Goal: Transaction & Acquisition: Purchase product/service

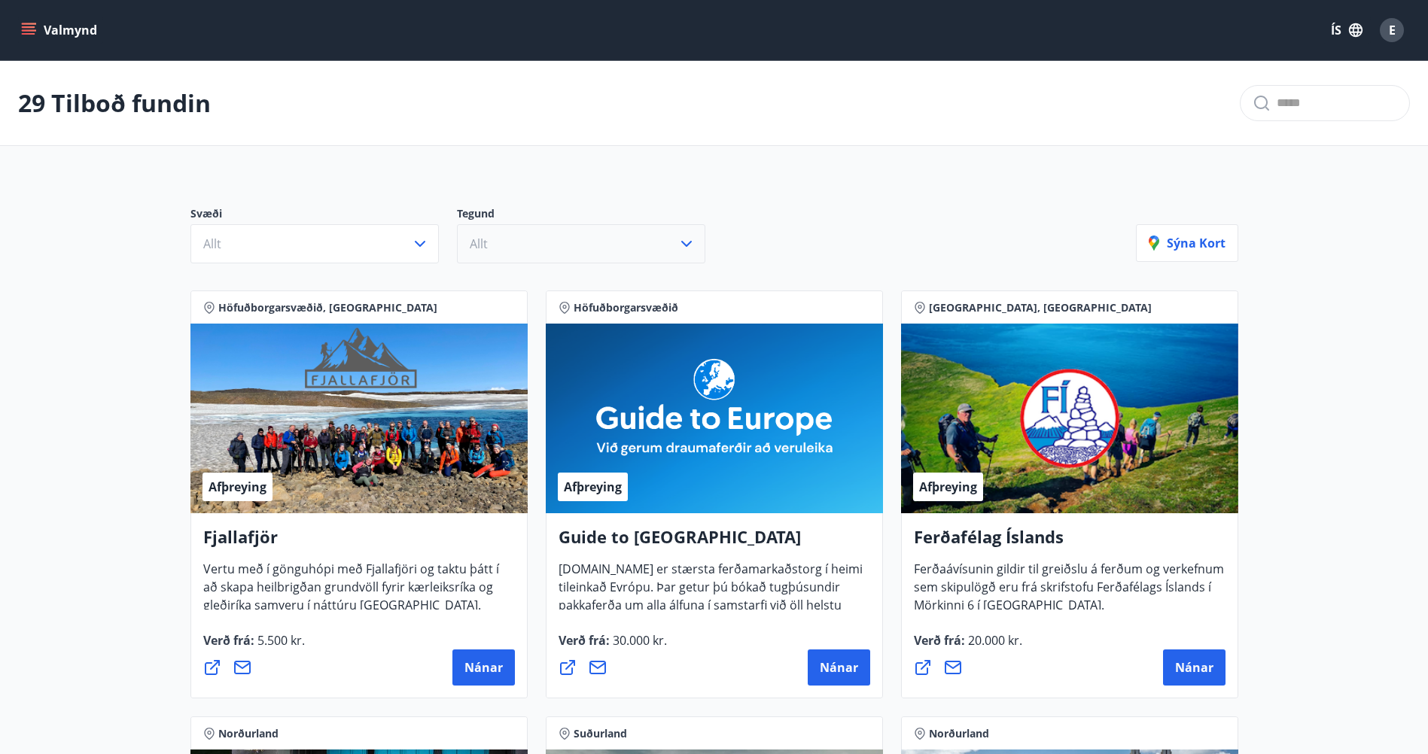
click at [480, 238] on span "Allt" at bounding box center [479, 244] width 18 height 17
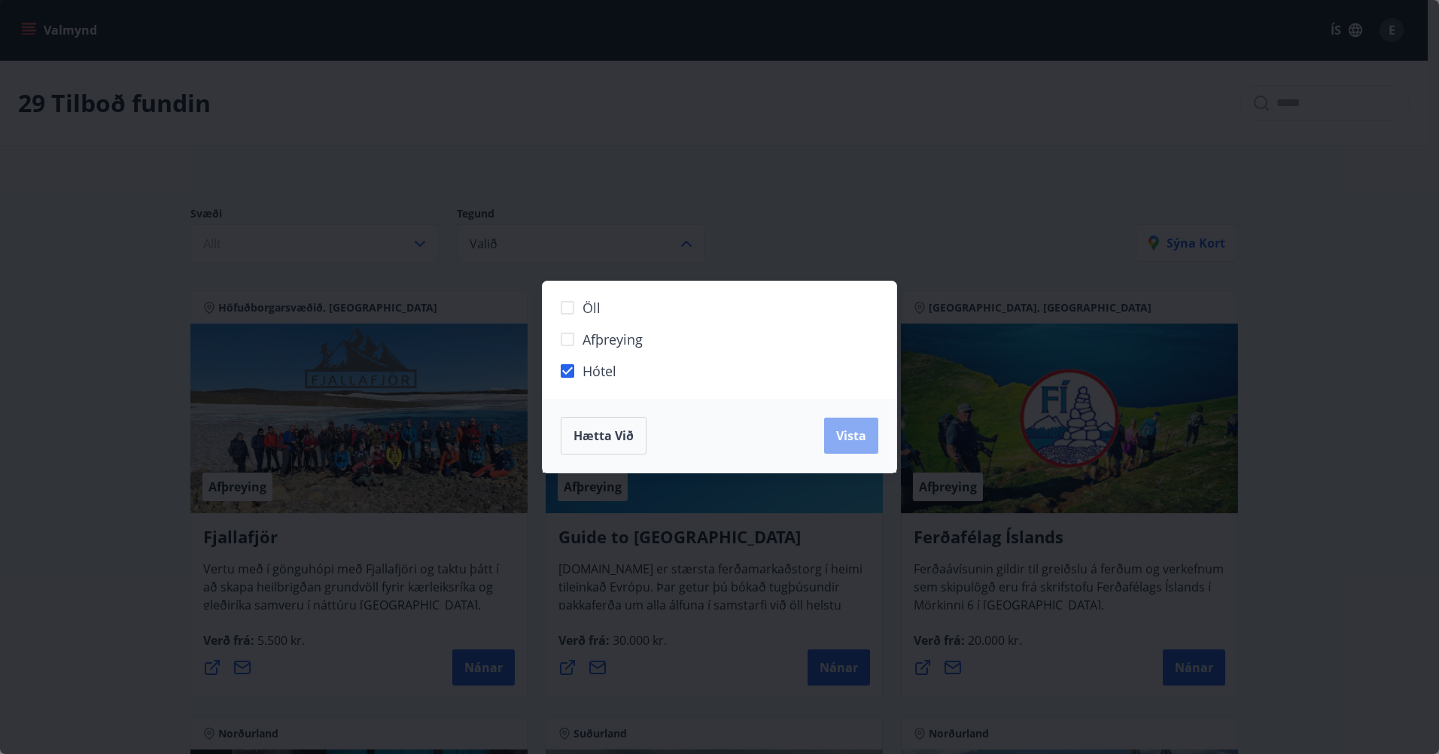
click at [835, 432] on button "Vista" at bounding box center [851, 436] width 54 height 36
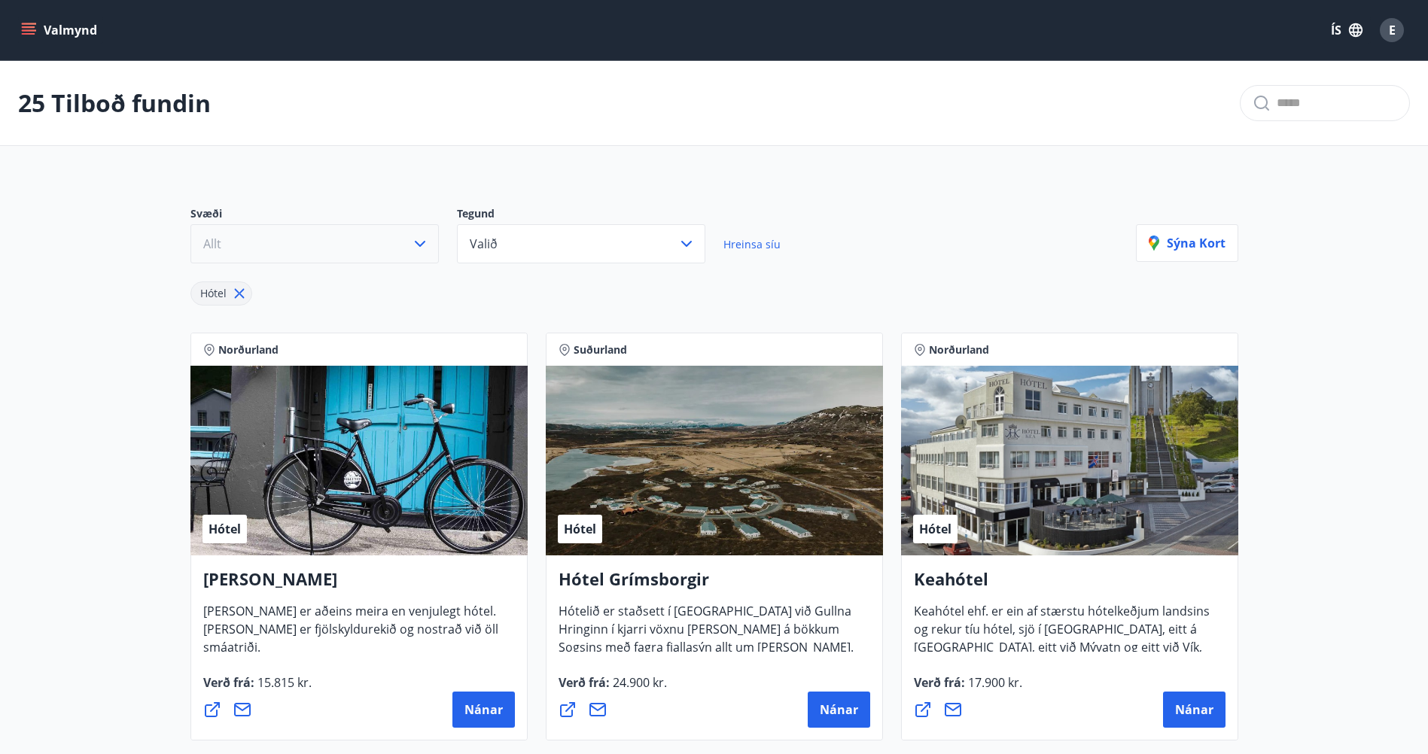
click at [389, 240] on button "Allt" at bounding box center [314, 243] width 248 height 39
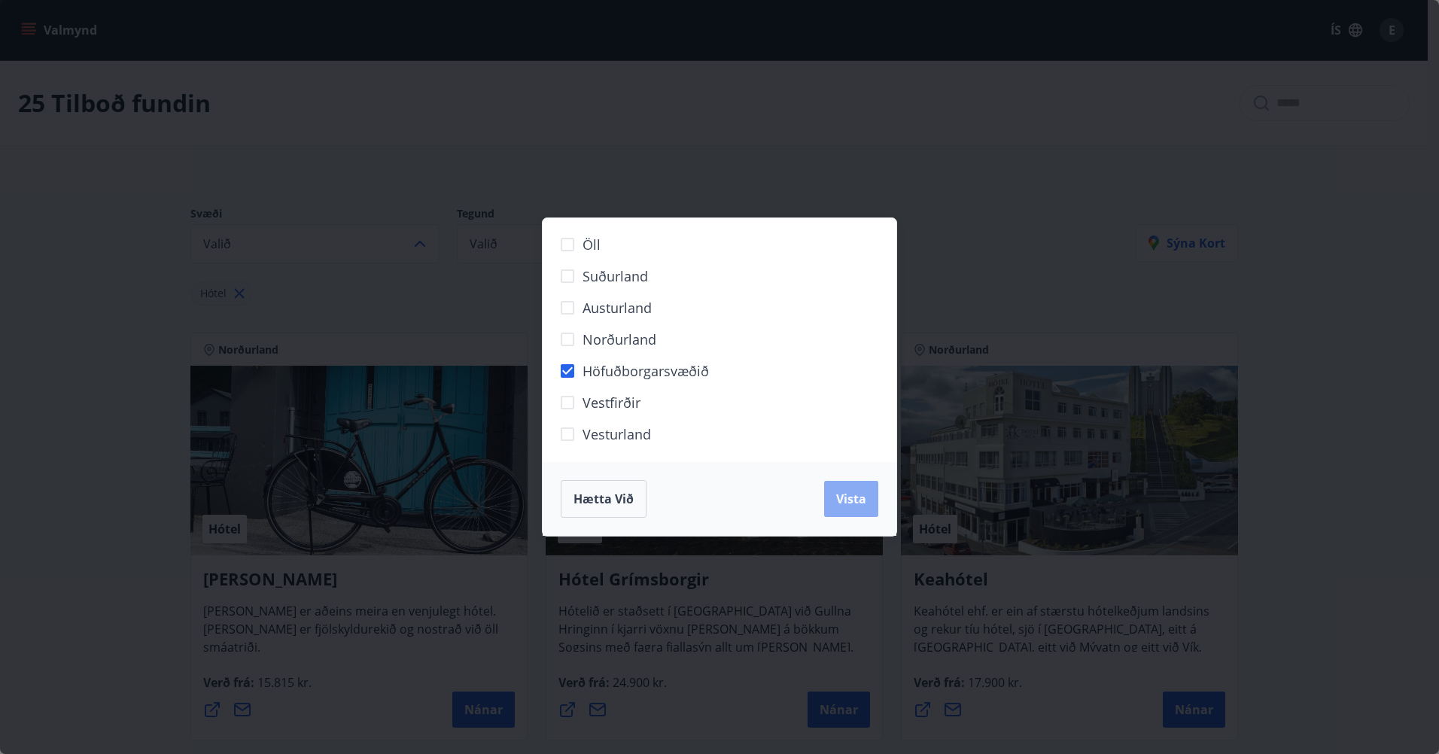
click at [848, 511] on button "Vista" at bounding box center [851, 499] width 54 height 36
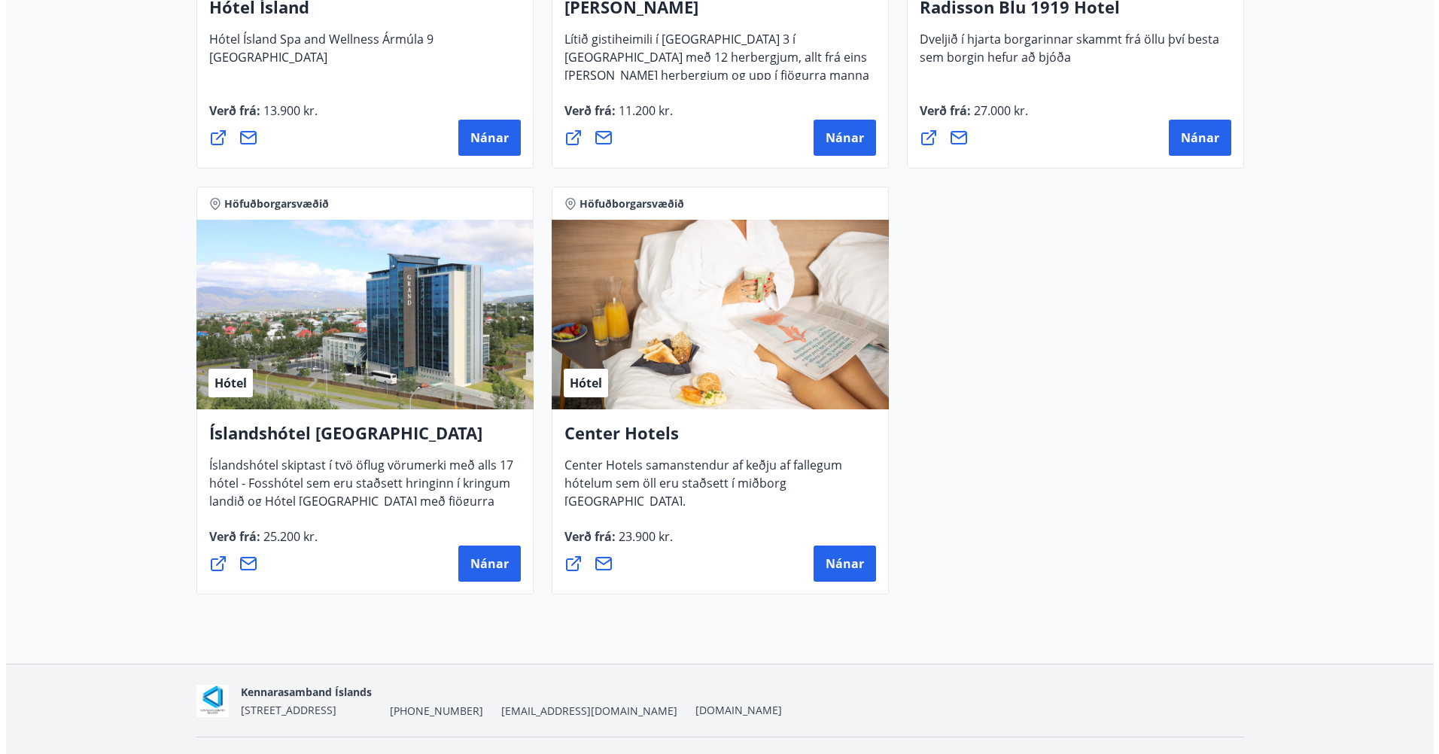
scroll to position [1034, 0]
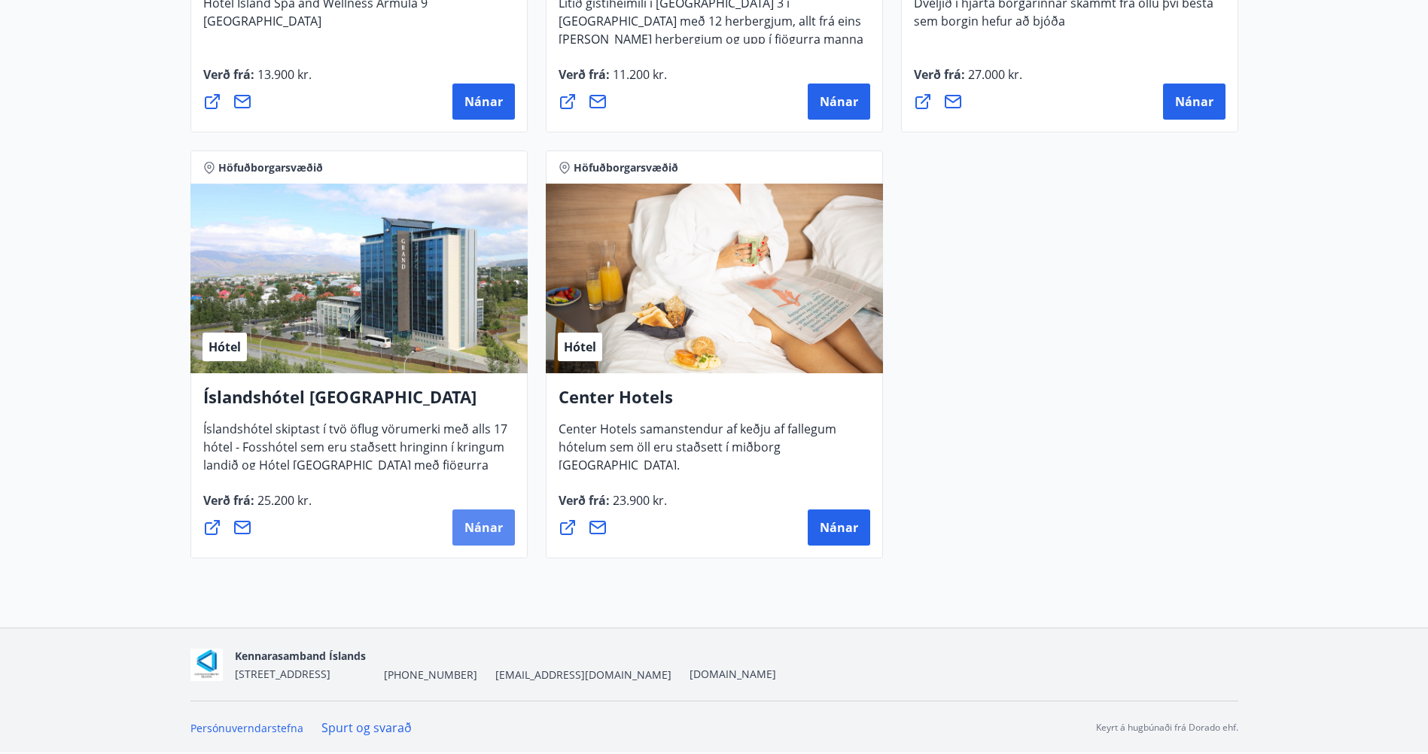
click at [471, 525] on span "Nánar" at bounding box center [483, 527] width 38 height 17
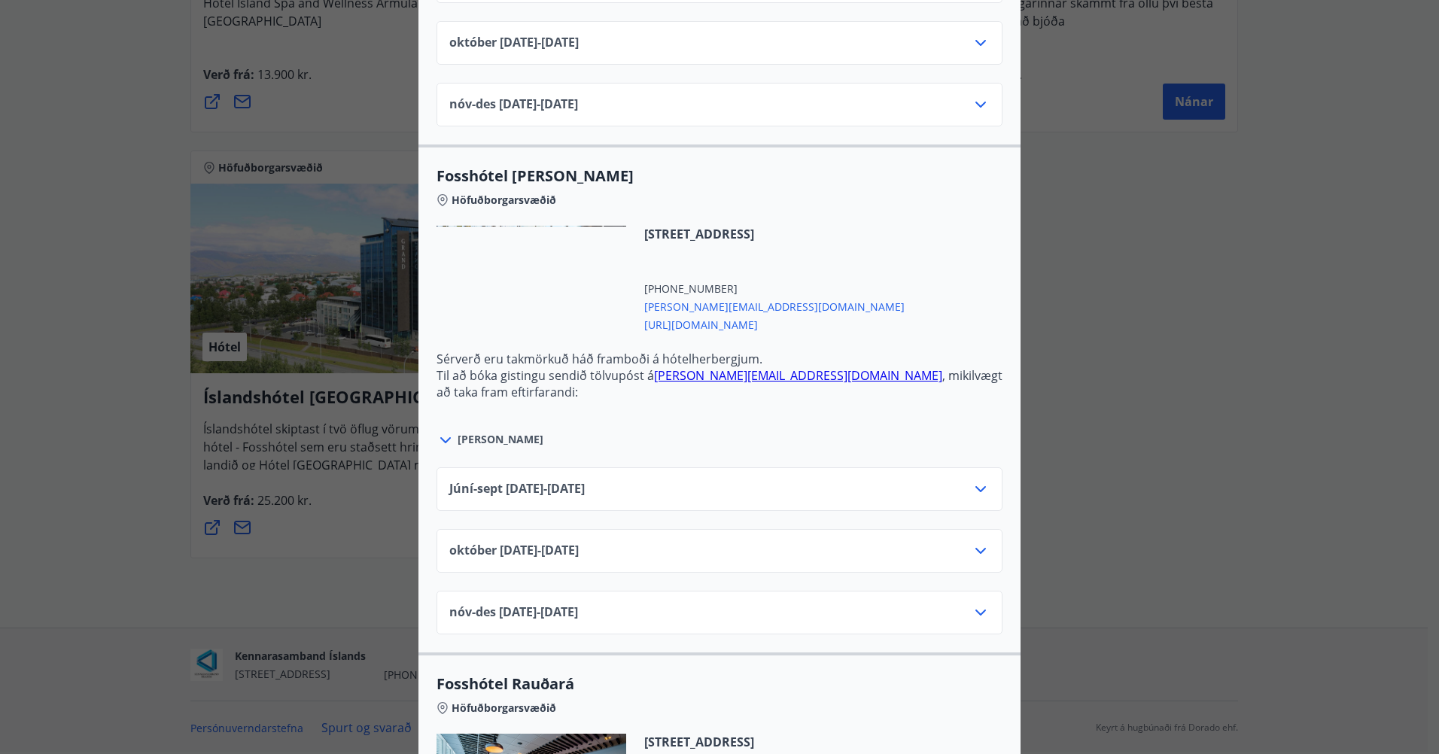
scroll to position [2936, 0]
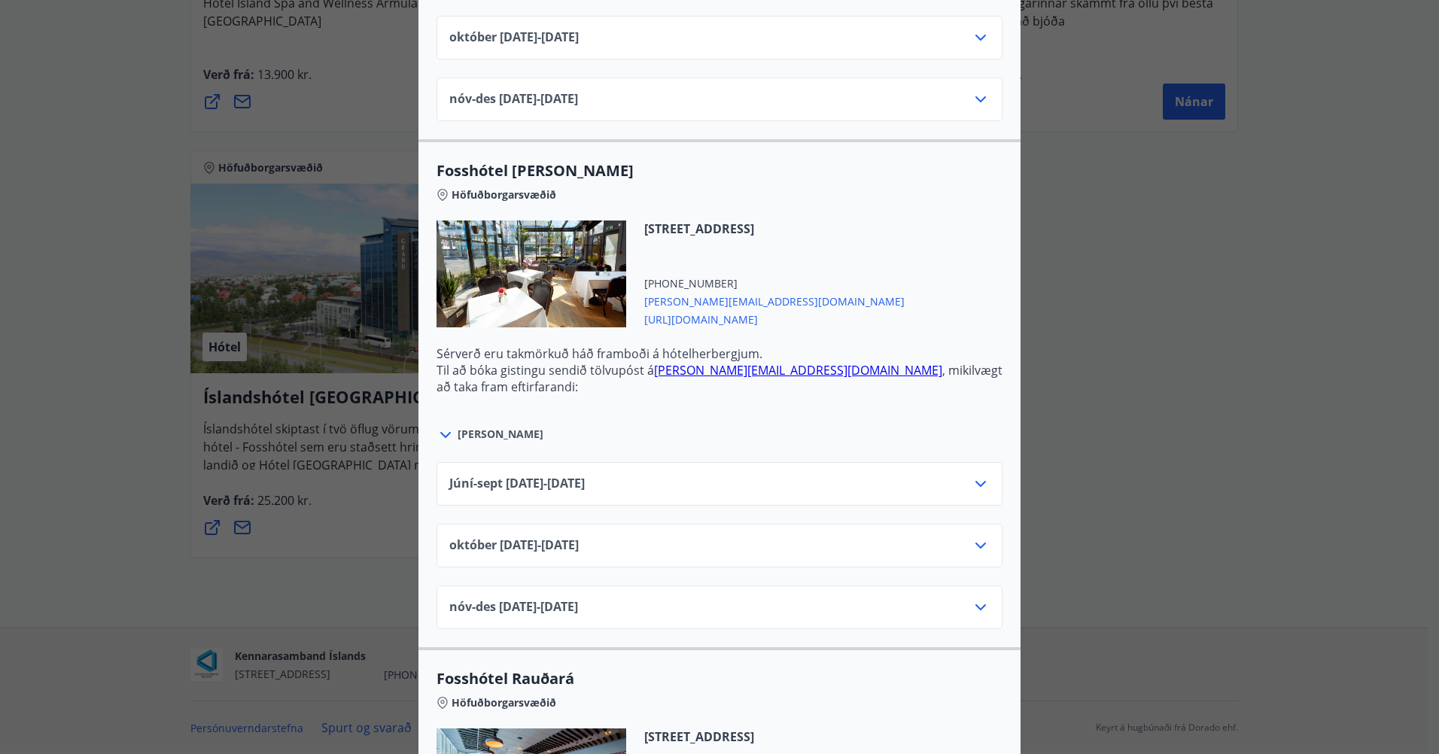
click at [972, 483] on icon at bounding box center [981, 484] width 18 height 18
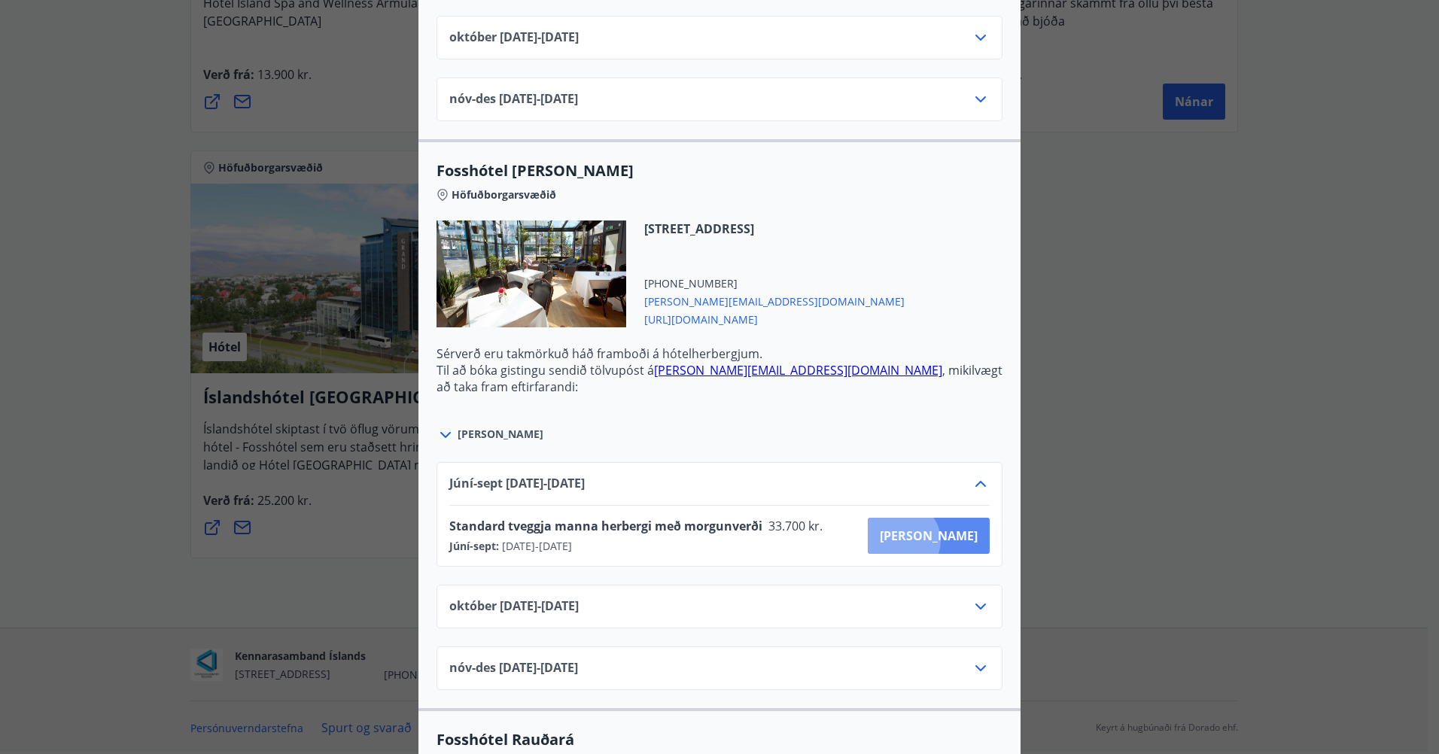
click at [954, 540] on span "[PERSON_NAME]" at bounding box center [929, 536] width 98 height 17
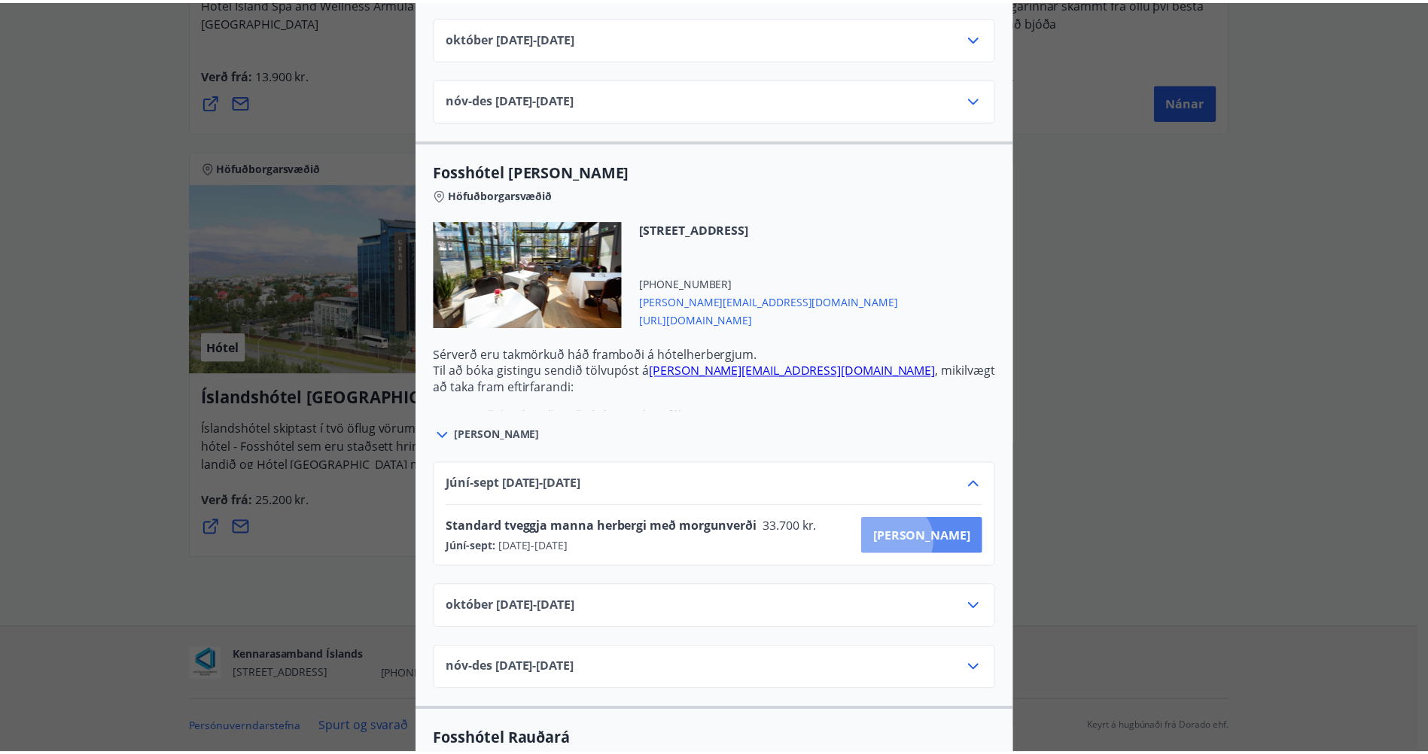
scroll to position [2, 0]
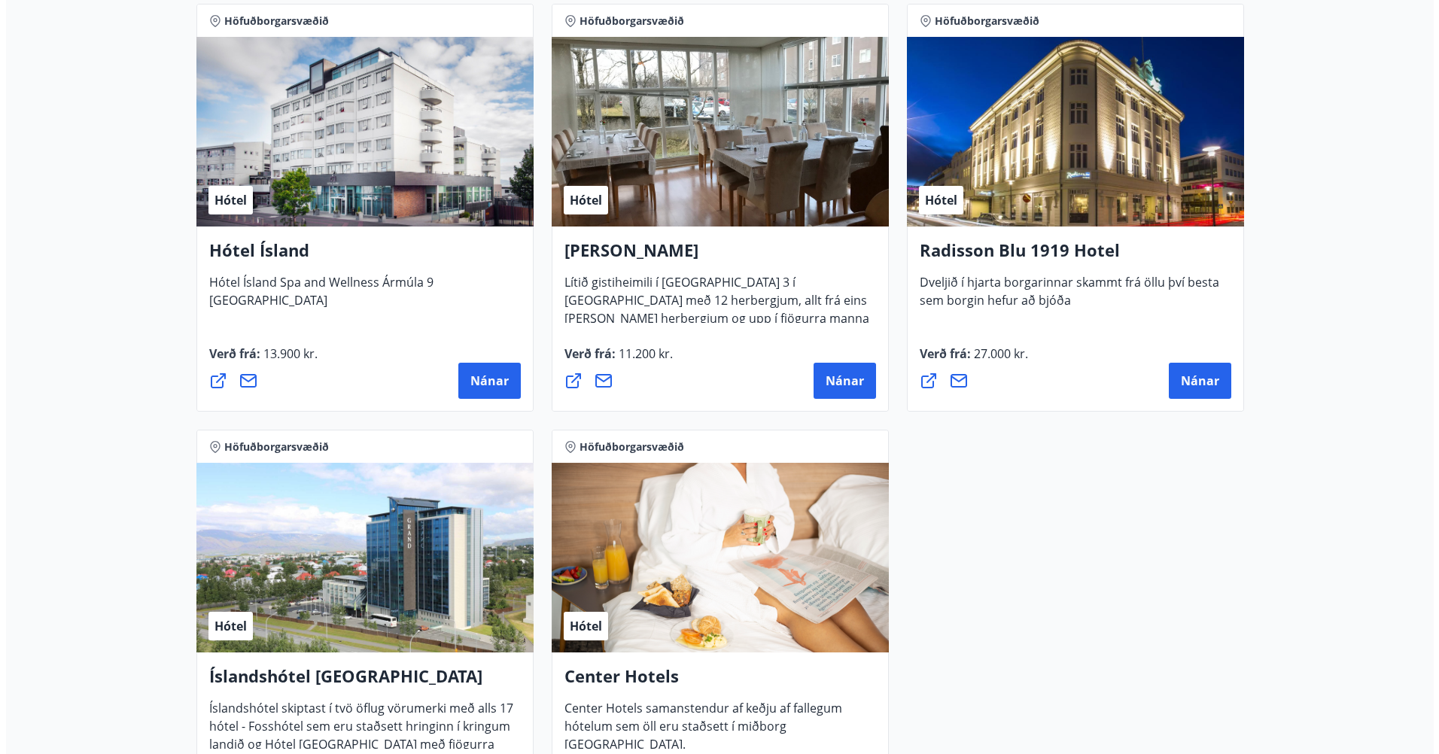
scroll to position [905, 0]
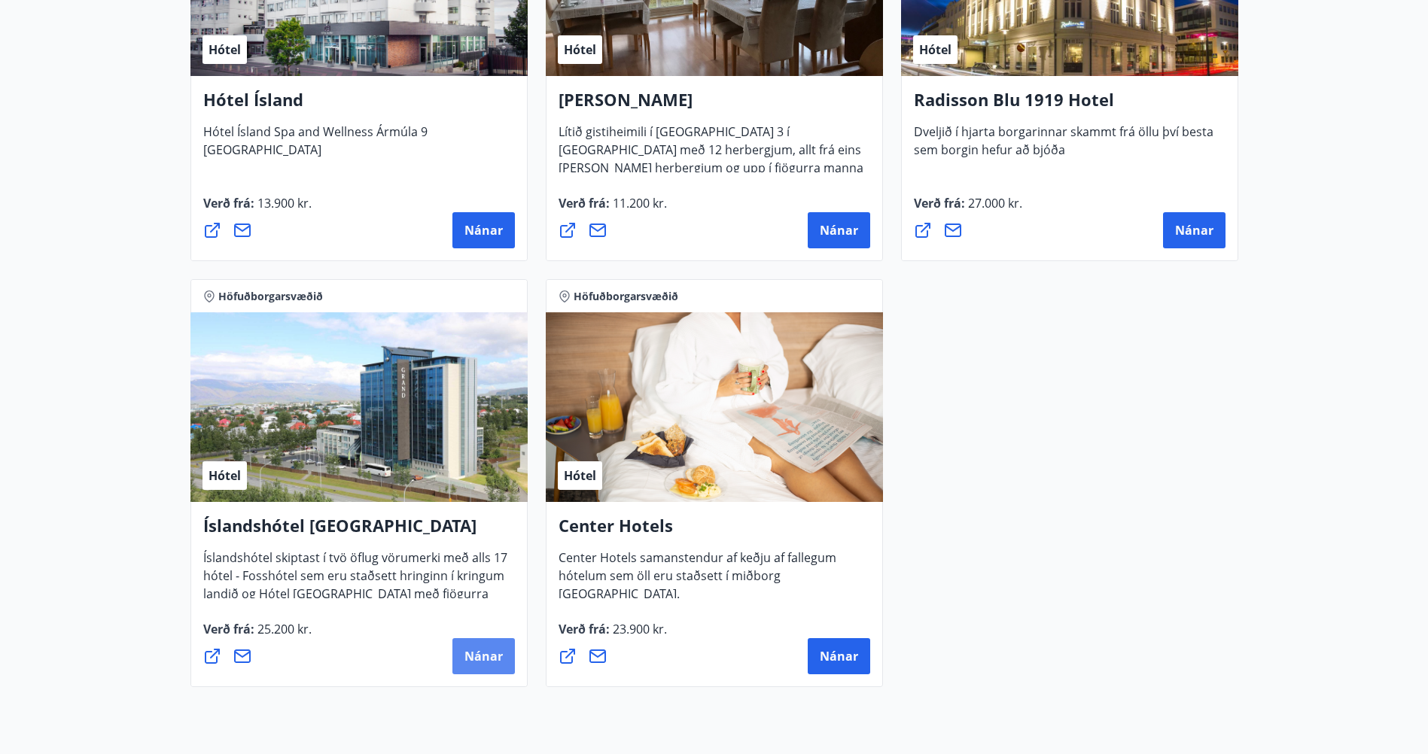
click at [485, 663] on span "Nánar" at bounding box center [483, 656] width 38 height 17
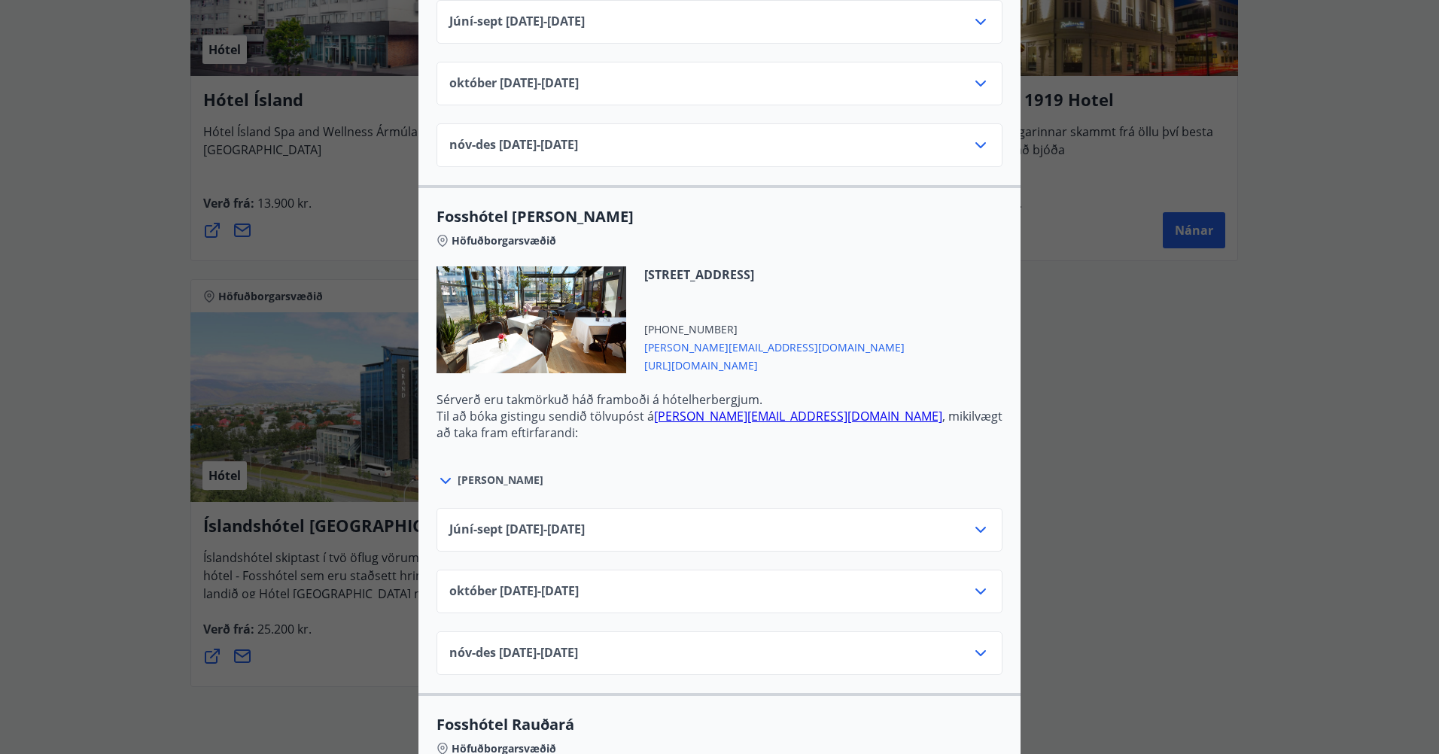
scroll to position [2936, 0]
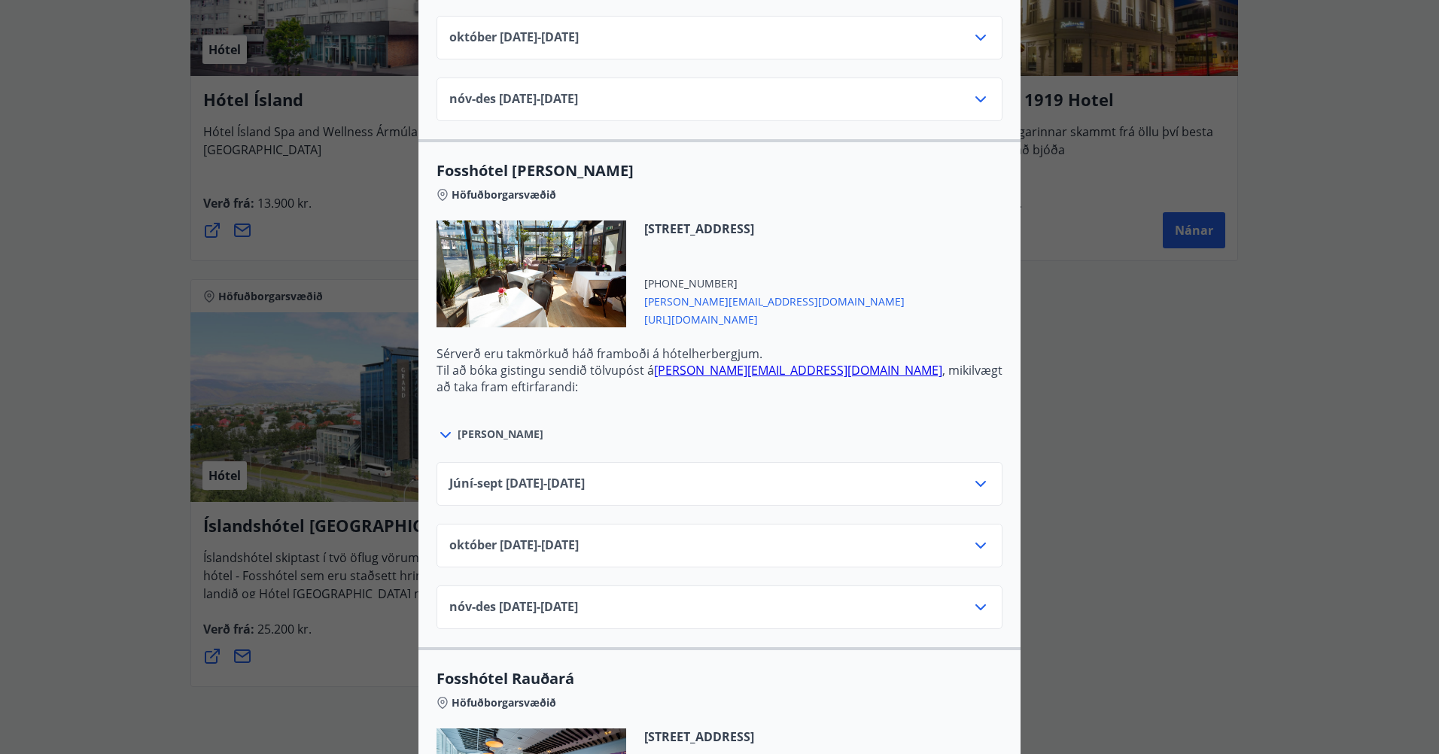
click at [975, 481] on icon at bounding box center [981, 484] width 18 height 18
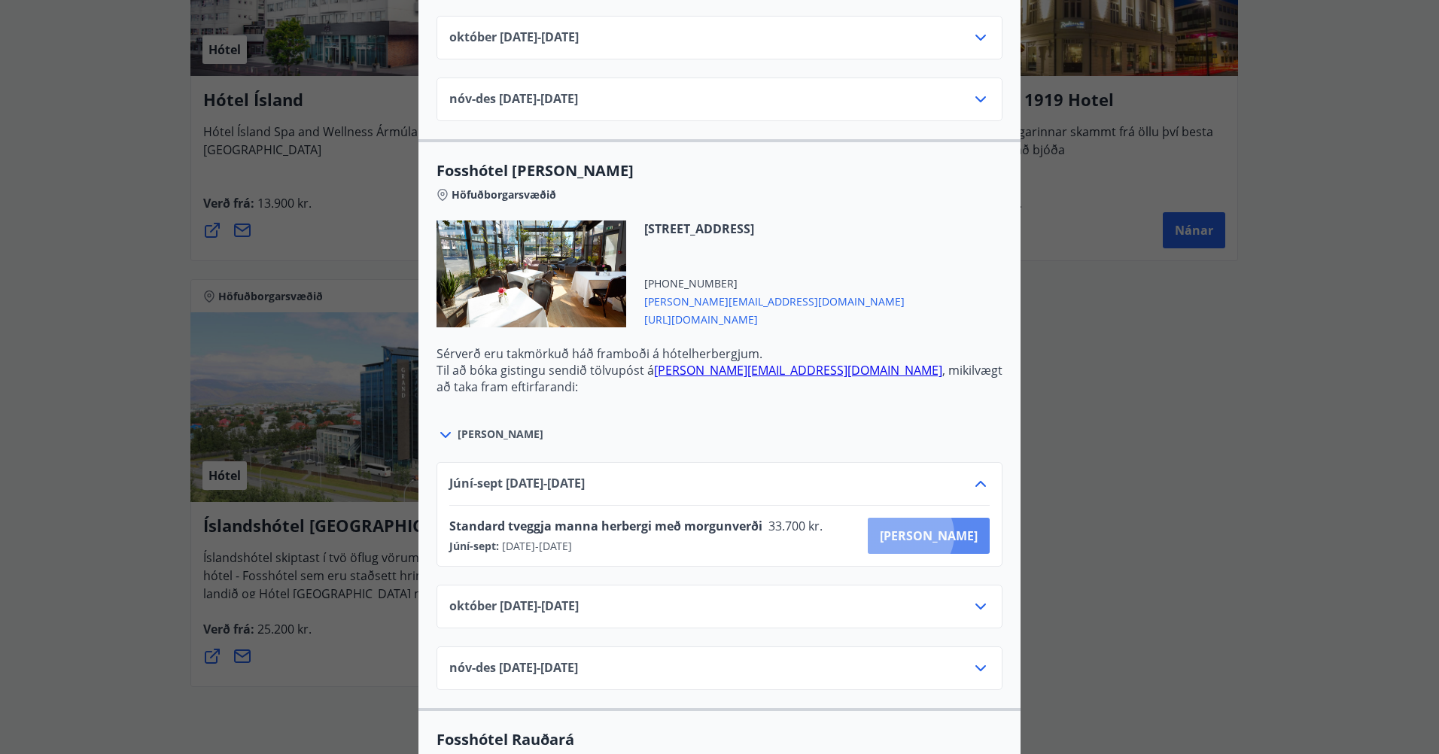
click at [963, 534] on span "[PERSON_NAME]" at bounding box center [929, 536] width 98 height 17
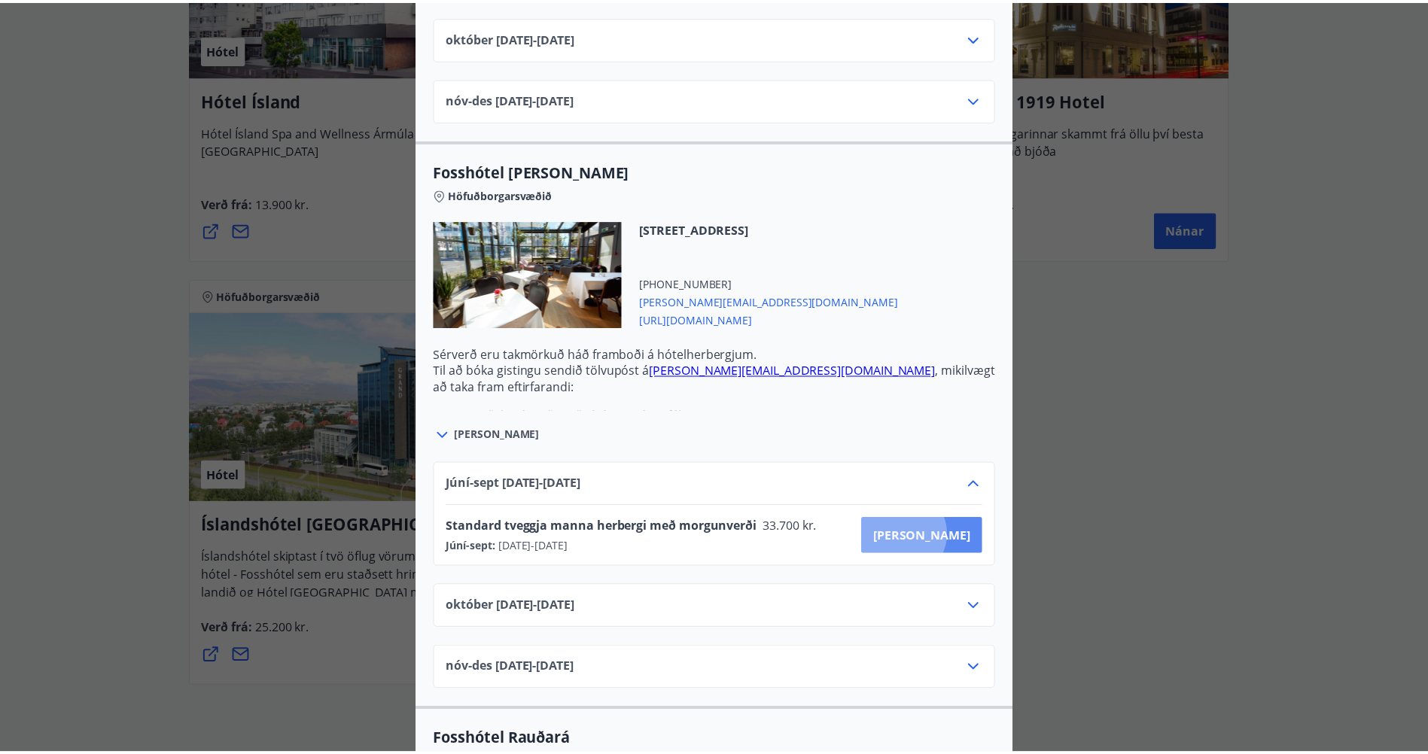
scroll to position [2, 0]
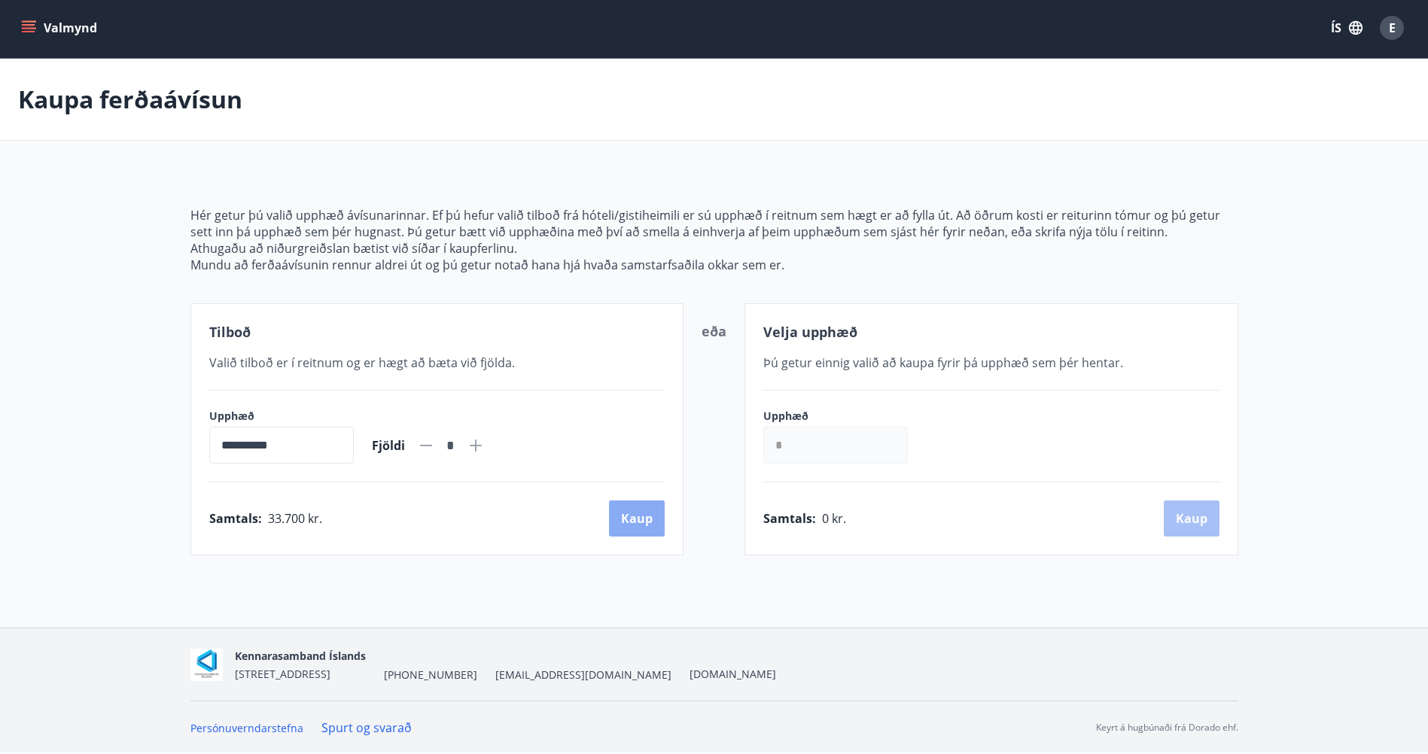
click at [632, 519] on button "Kaup" at bounding box center [637, 519] width 56 height 36
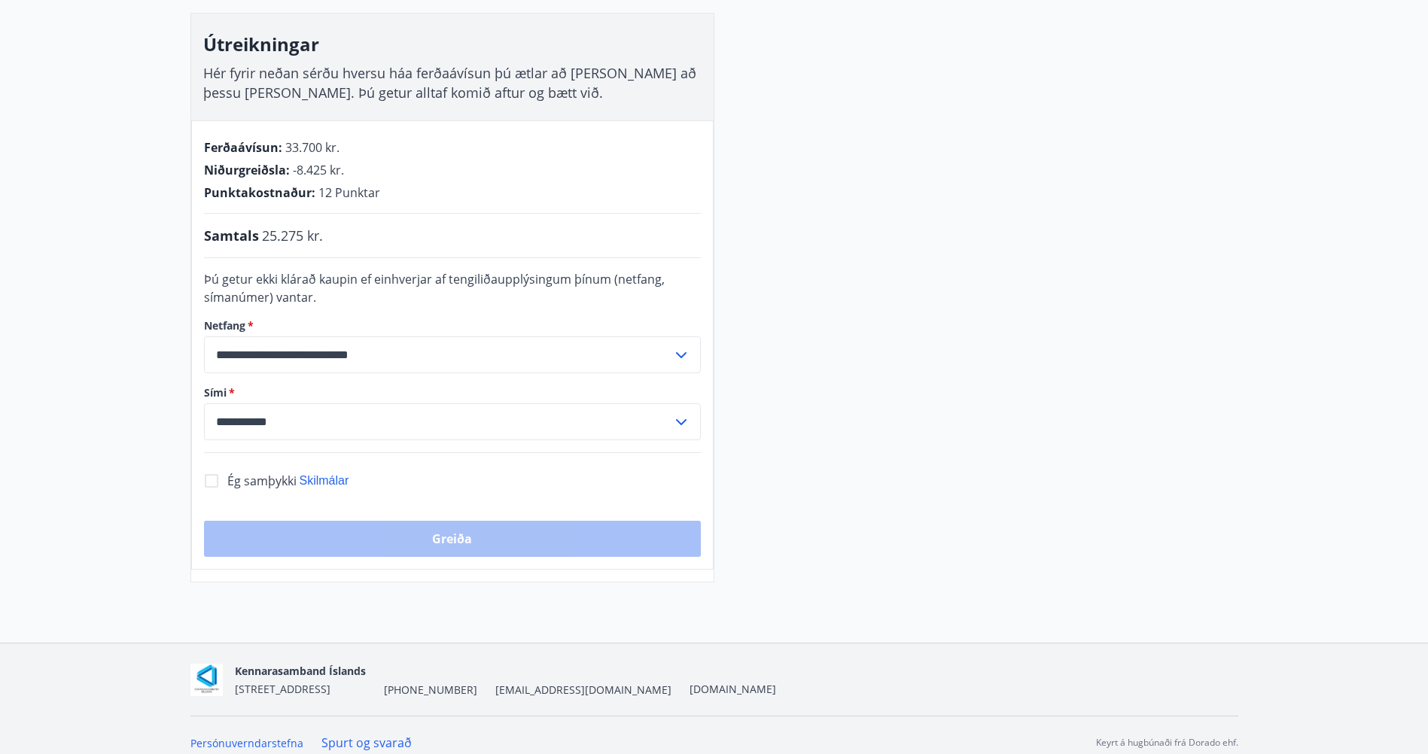
scroll to position [245, 0]
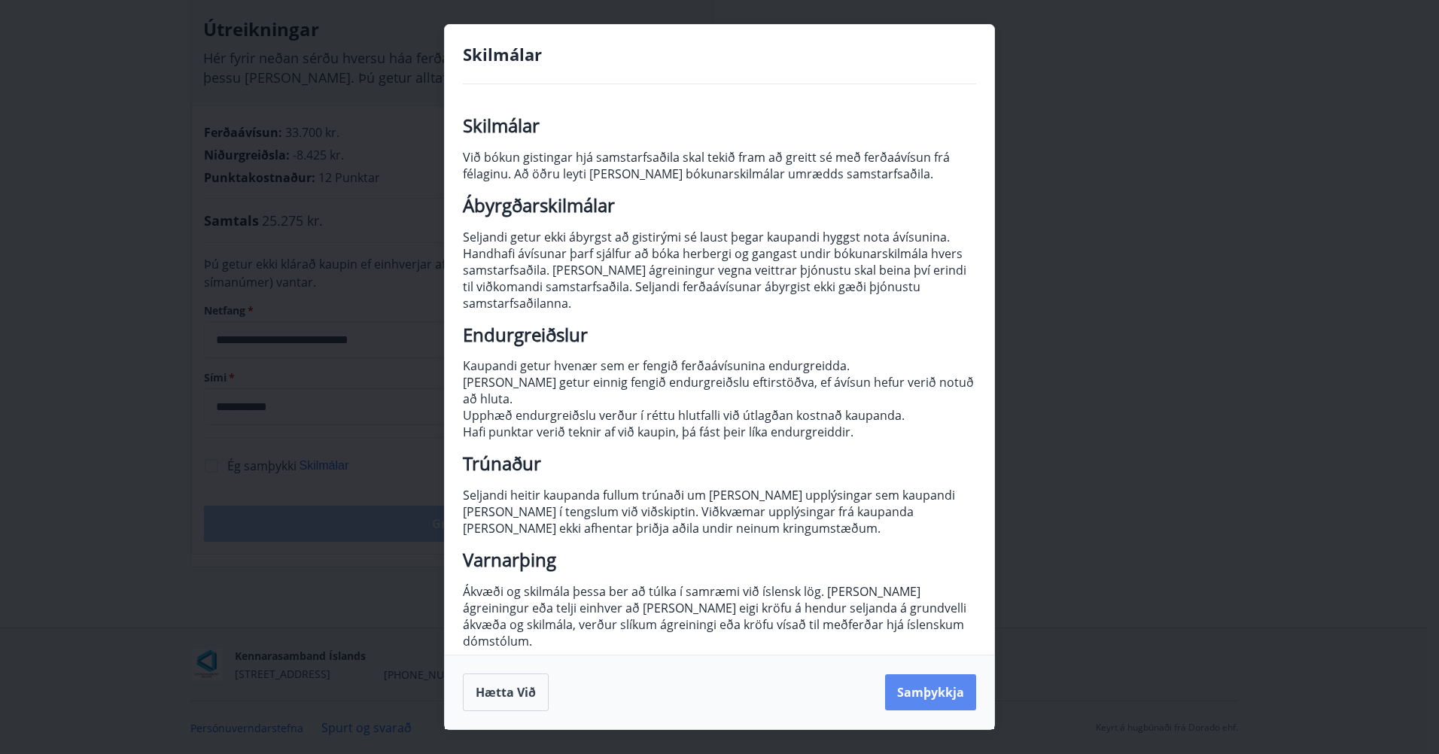
click at [913, 679] on button "Samþykkja" at bounding box center [930, 692] width 91 height 36
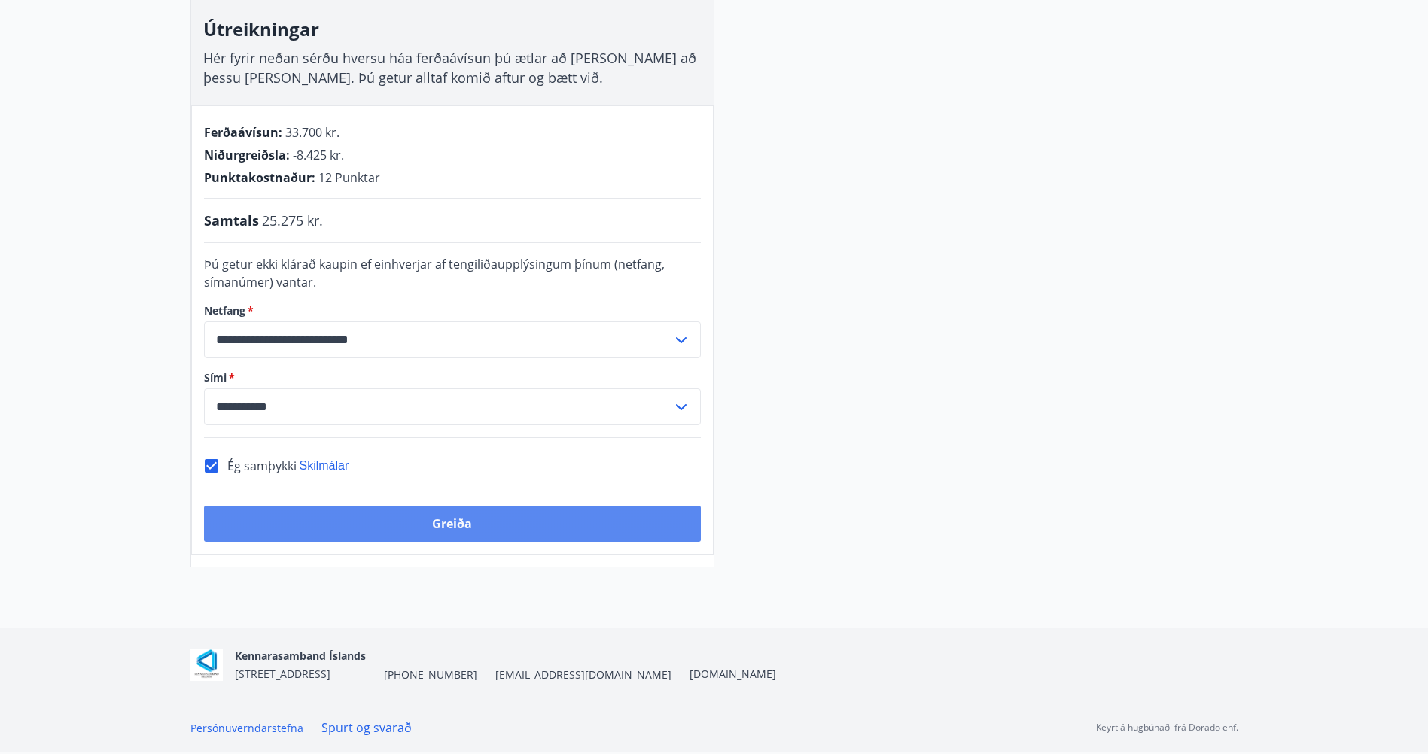
click at [468, 531] on button "Greiða" at bounding box center [452, 524] width 497 height 36
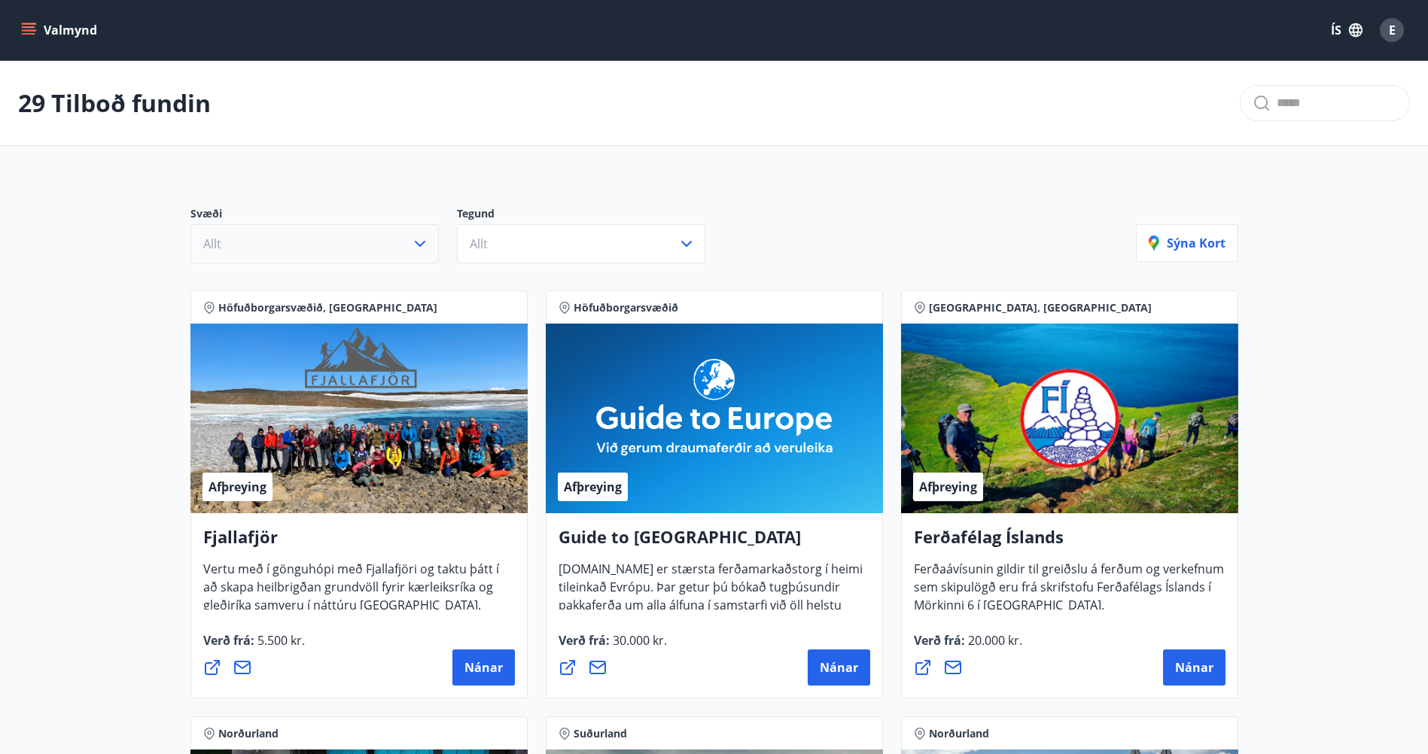
click at [371, 244] on button "Allt" at bounding box center [314, 243] width 248 height 39
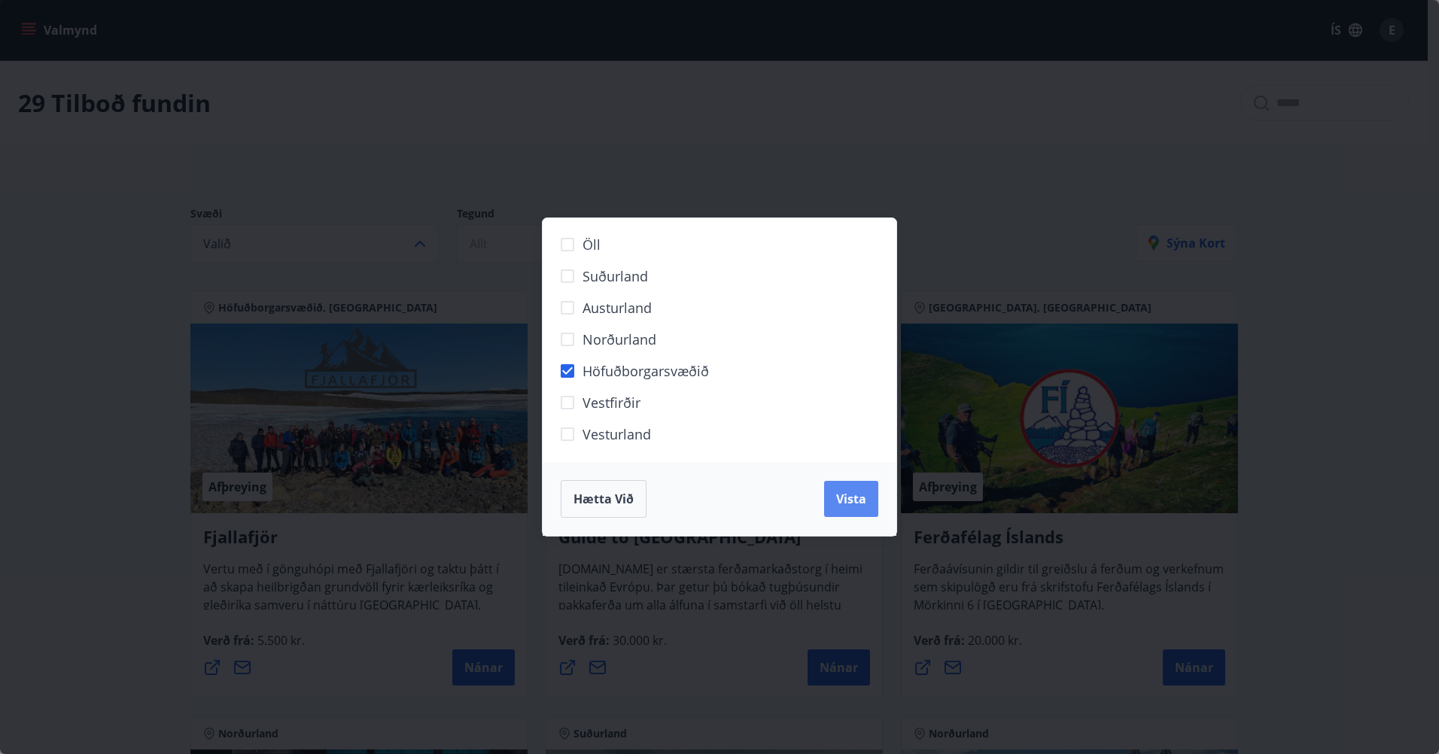
click at [839, 494] on span "Vista" at bounding box center [851, 499] width 30 height 17
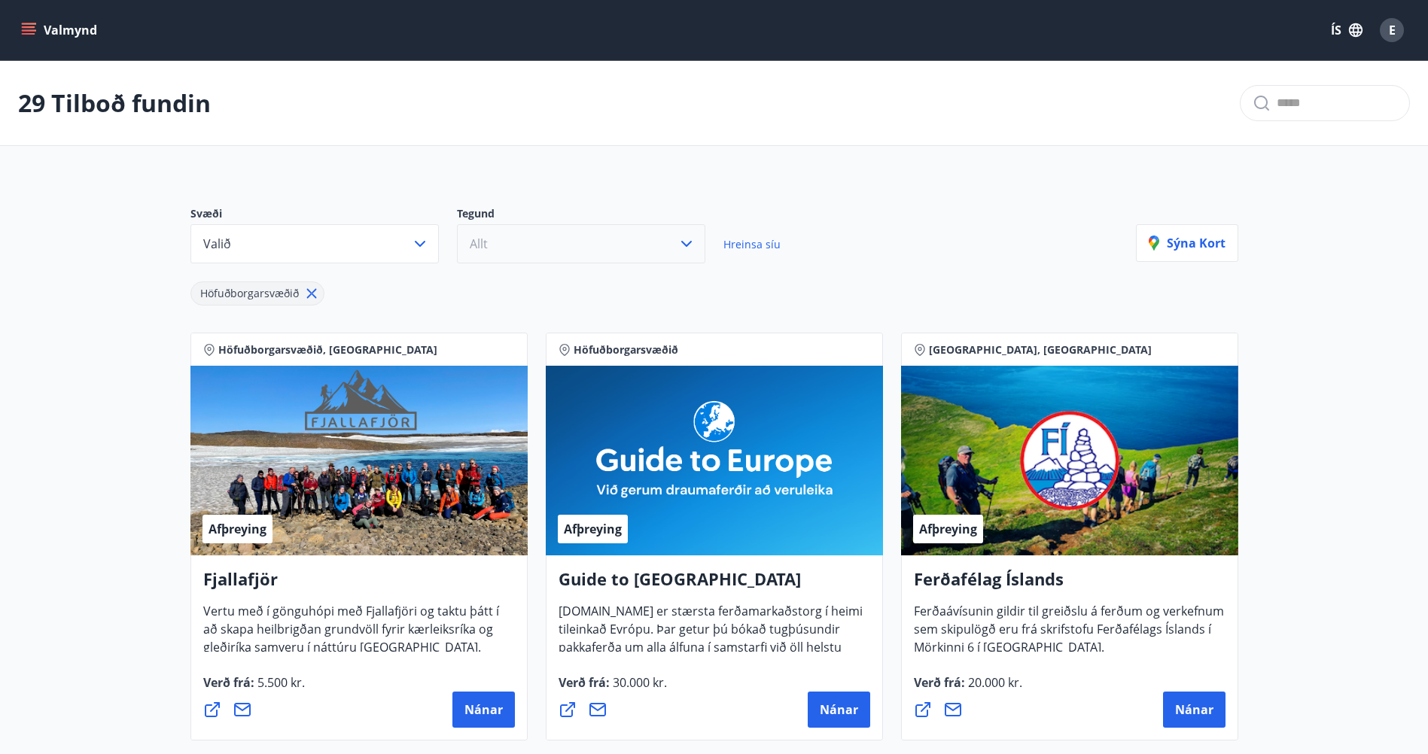
click at [602, 245] on button "Allt" at bounding box center [581, 243] width 248 height 39
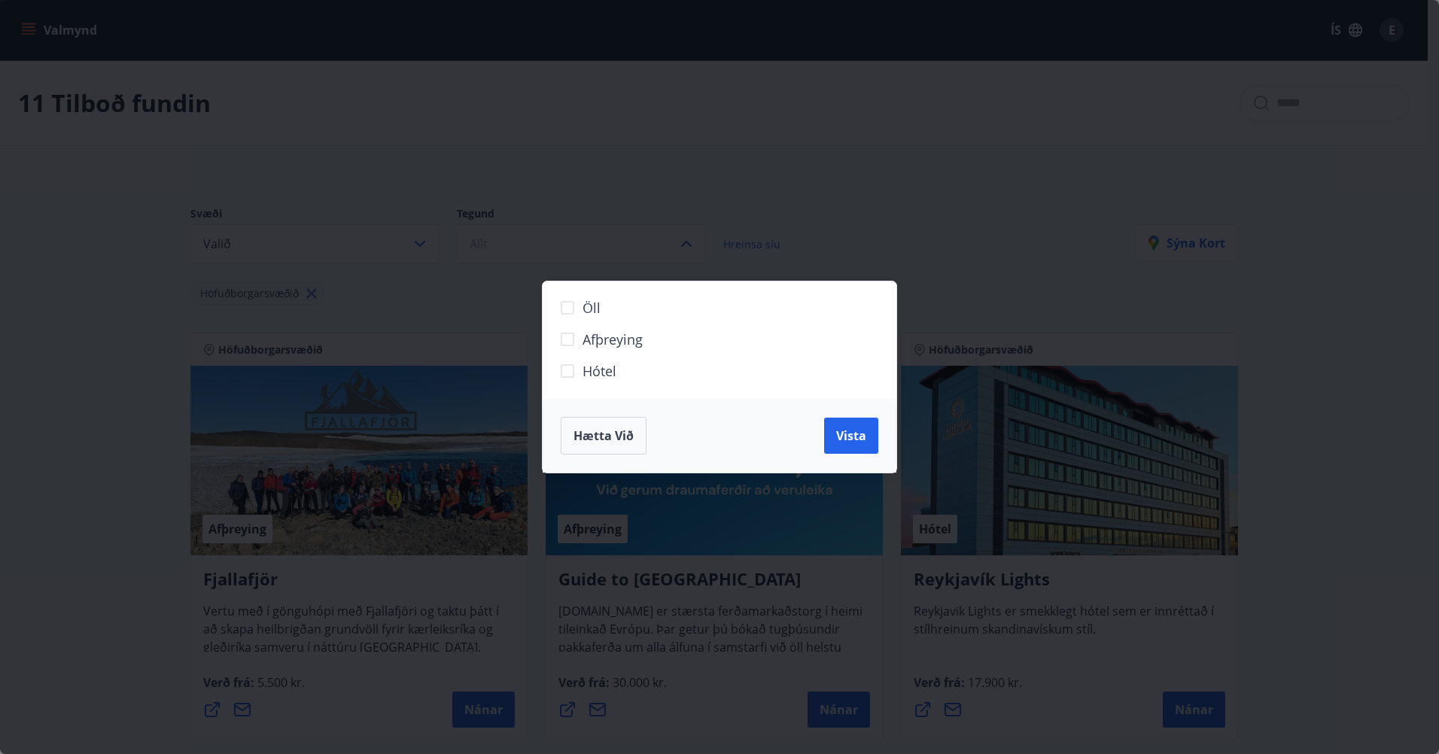
click at [611, 367] on span "Hótel" at bounding box center [600, 371] width 34 height 20
click at [858, 436] on span "Vista" at bounding box center [851, 436] width 30 height 17
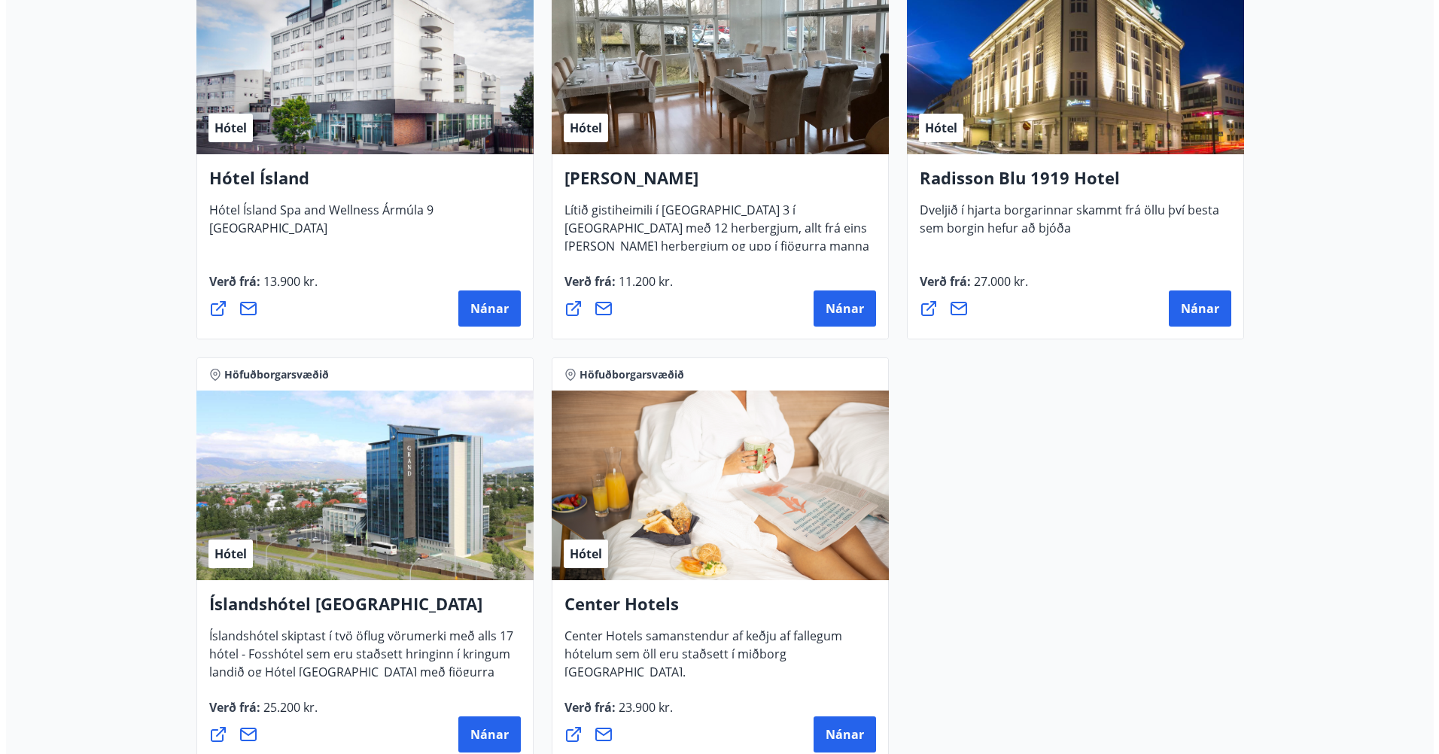
scroll to position [1034, 0]
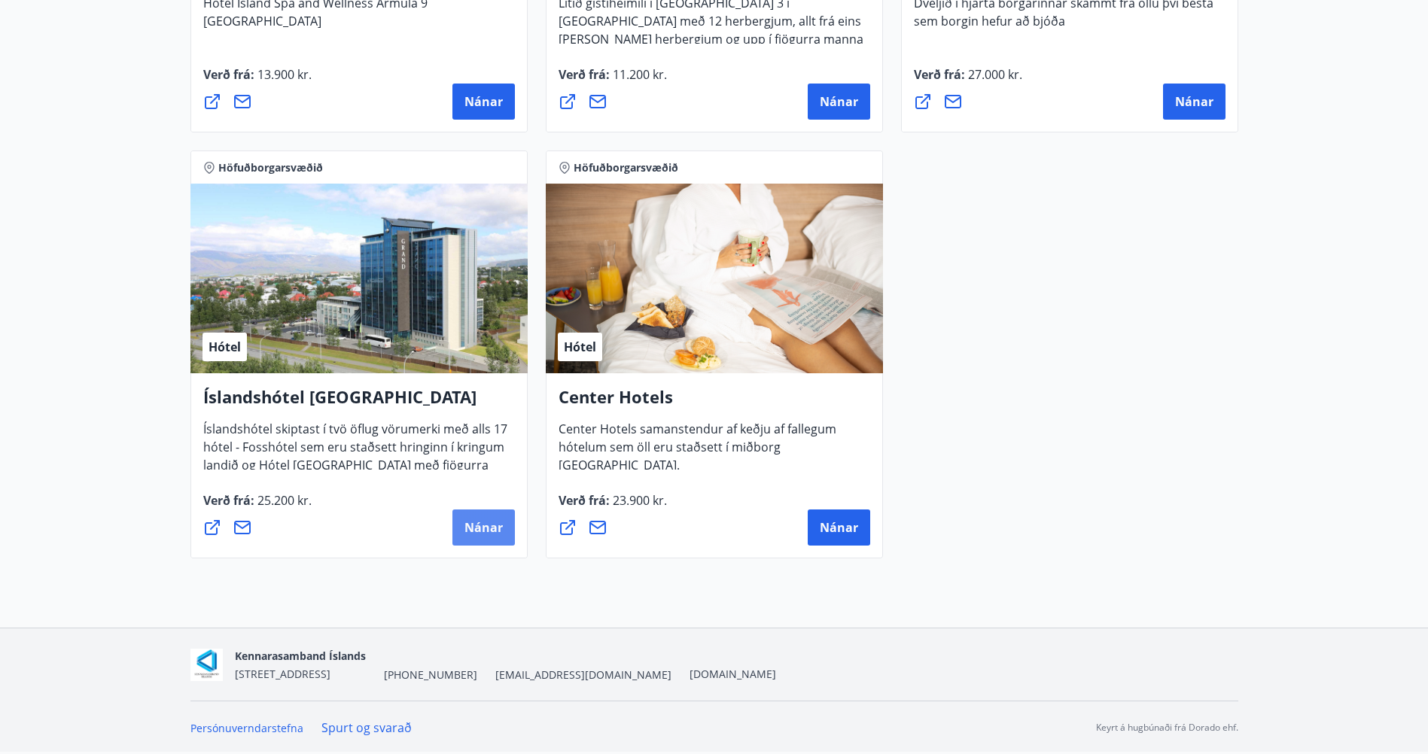
click at [472, 528] on span "Nánar" at bounding box center [483, 527] width 38 height 17
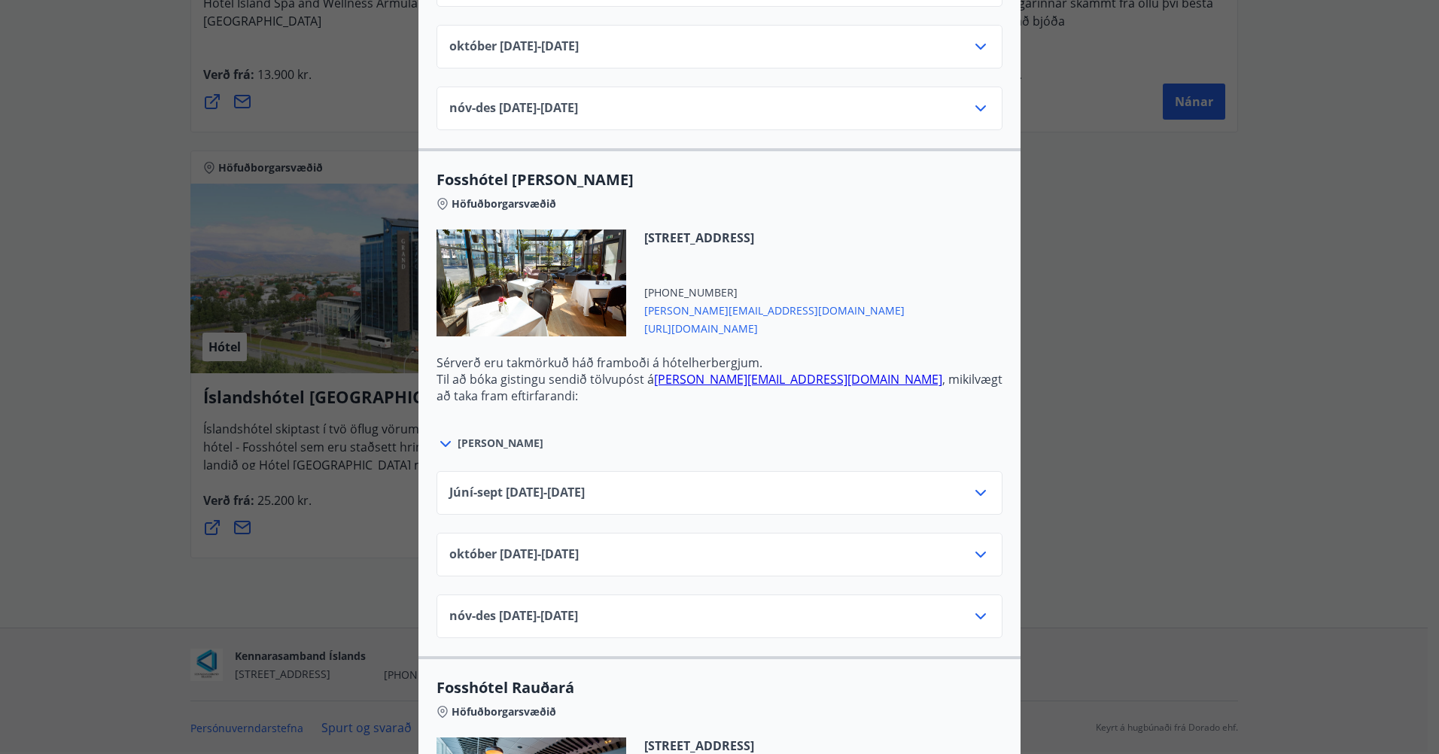
scroll to position [2936, 0]
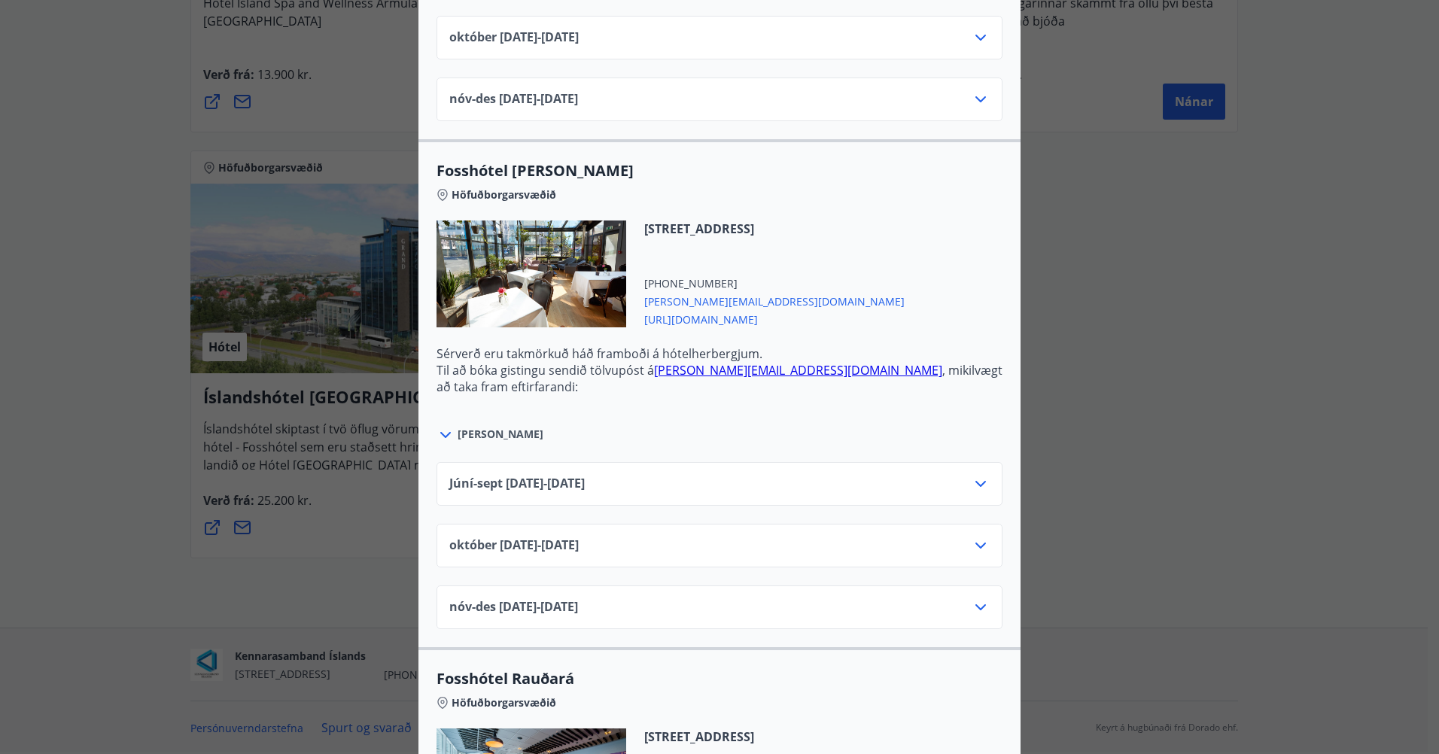
drag, startPoint x: 473, startPoint y: 437, endPoint x: 502, endPoint y: 446, distance: 30.7
click at [473, 437] on span "[PERSON_NAME]" at bounding box center [501, 434] width 86 height 15
click at [439, 438] on icon at bounding box center [446, 435] width 18 height 18
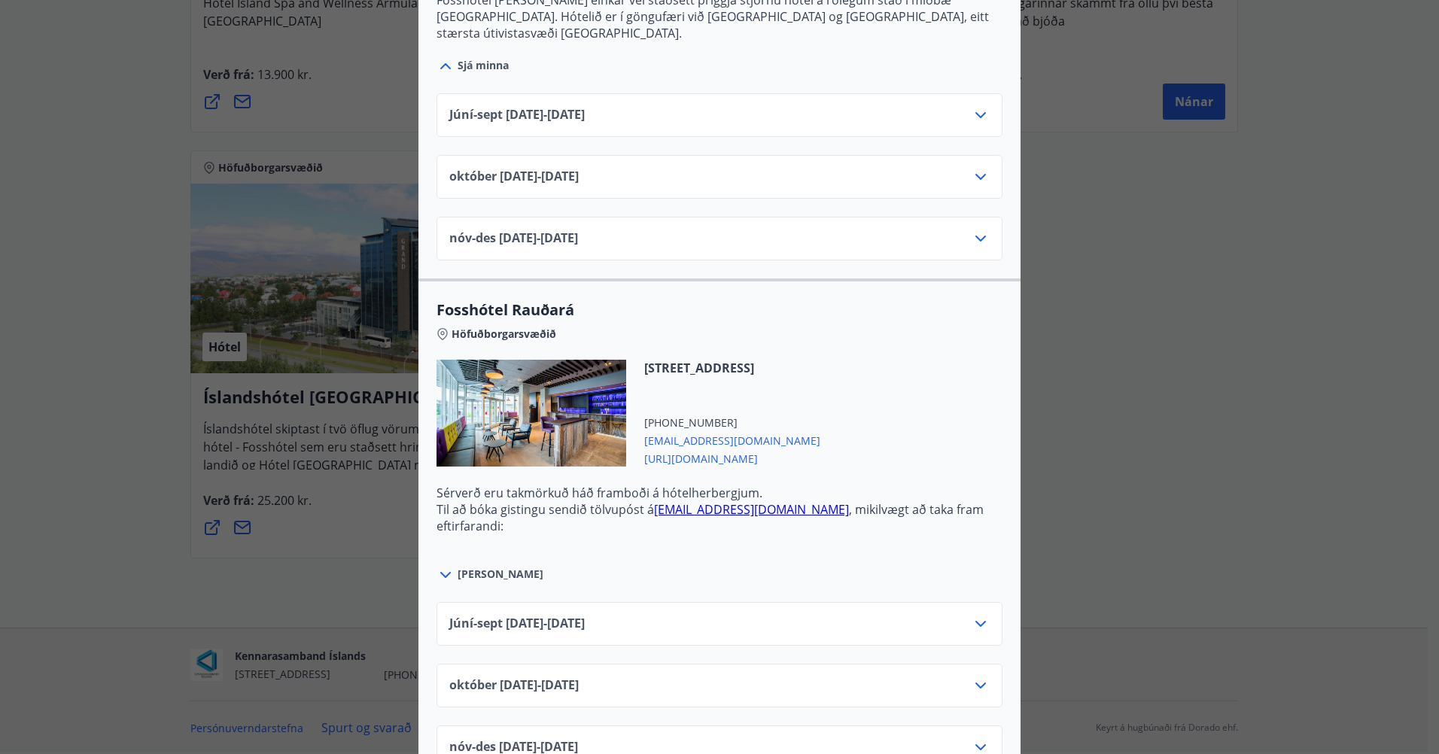
scroll to position [3424, 0]
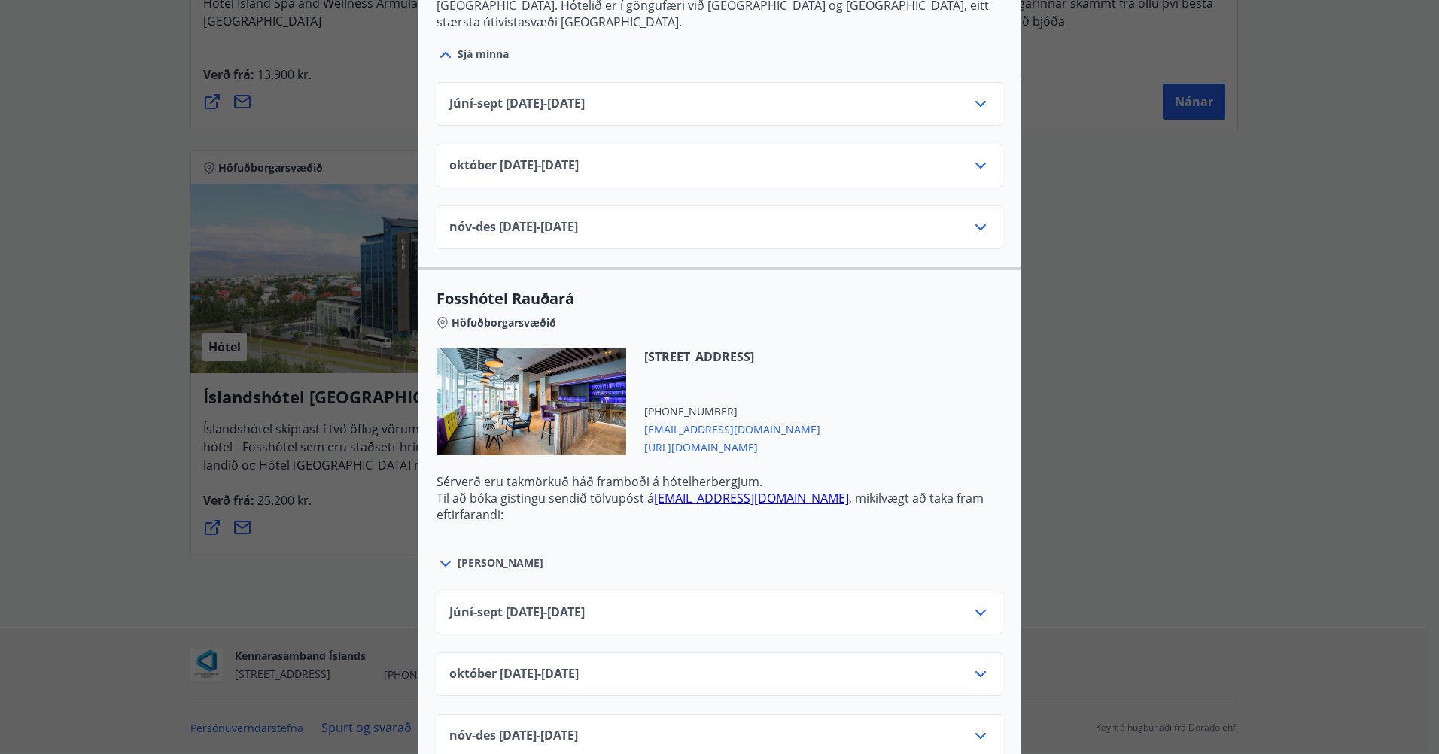
click at [976, 604] on icon at bounding box center [981, 613] width 18 height 18
click at [979, 610] on icon at bounding box center [980, 613] width 11 height 6
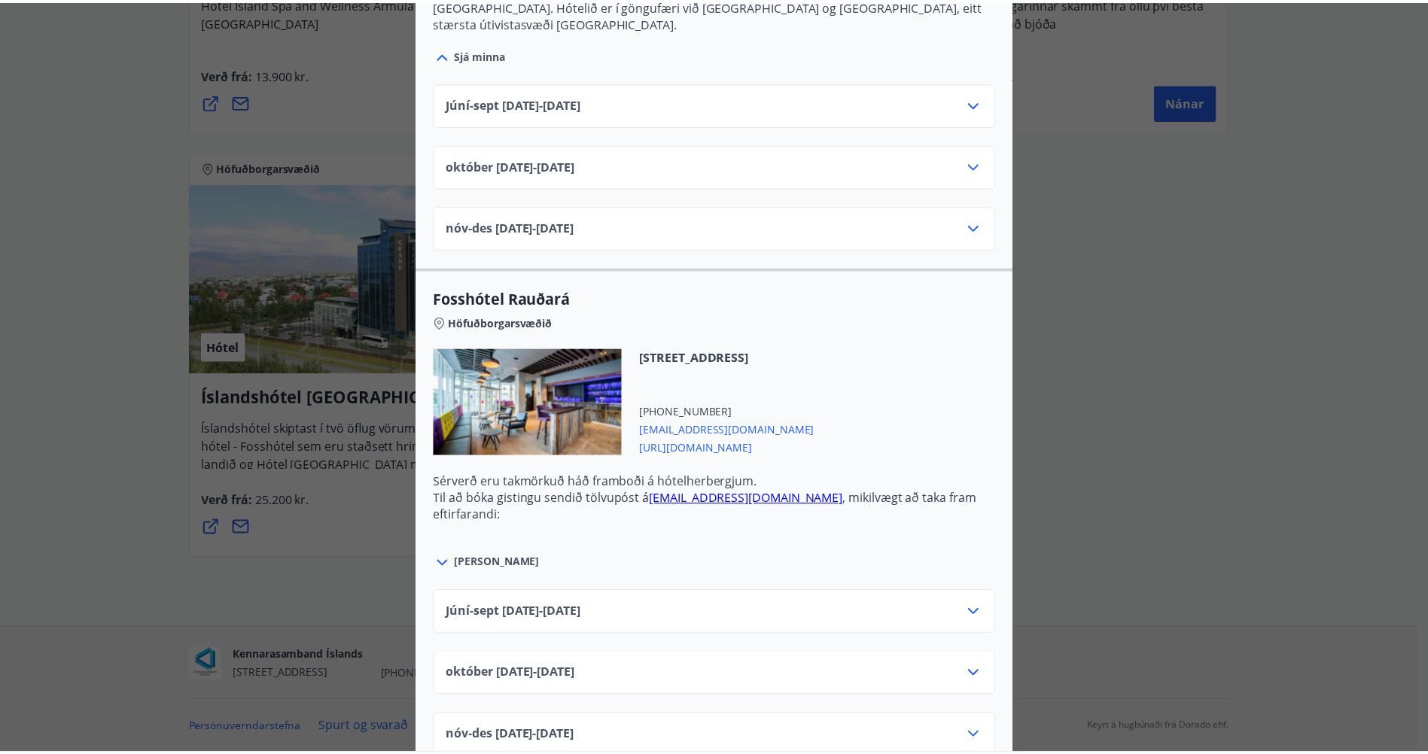
scroll to position [0, 0]
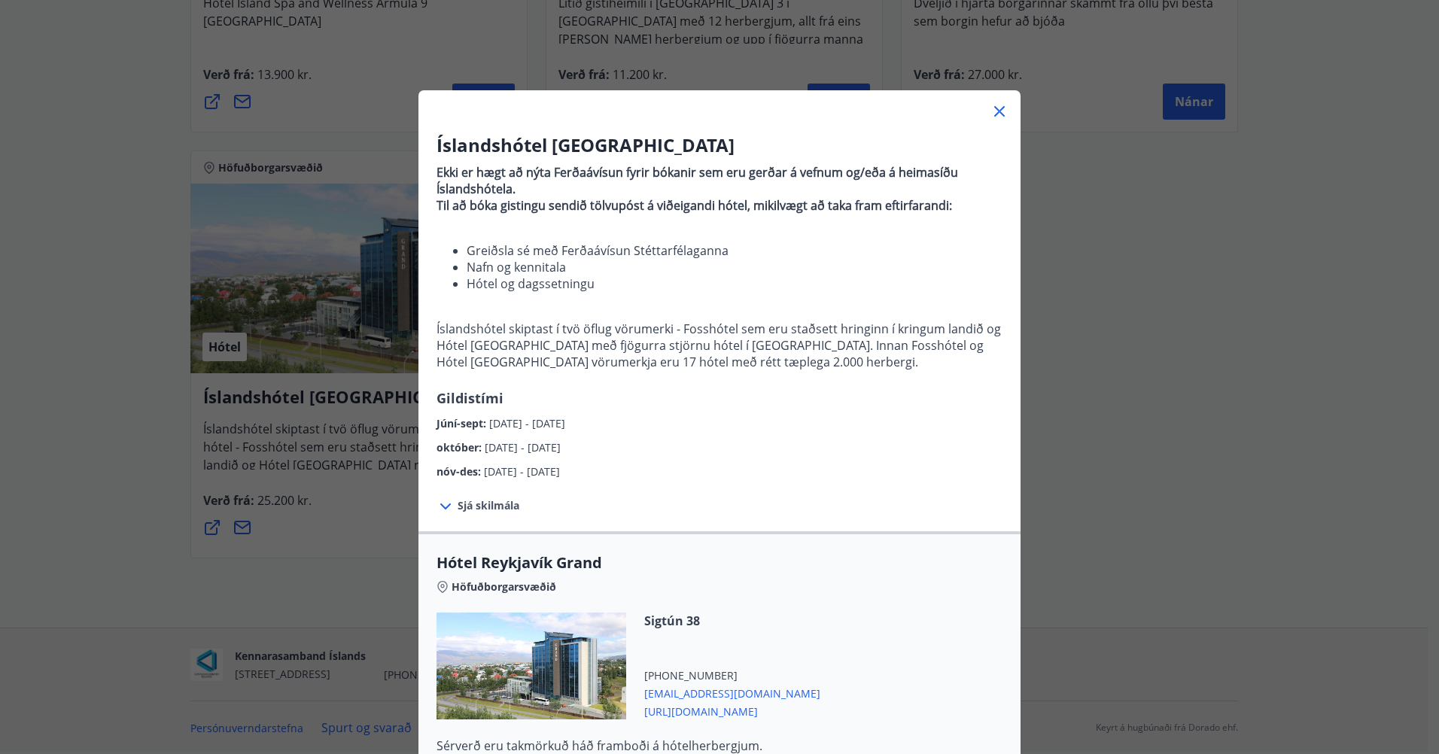
click at [1112, 481] on div "Íslandshótel Reykjavík Ekki er hægt að nýta Ferðaávísun fyrir bókanir sem eru g…" at bounding box center [719, 377] width 1439 height 754
click at [992, 114] on icon at bounding box center [1000, 111] width 18 height 18
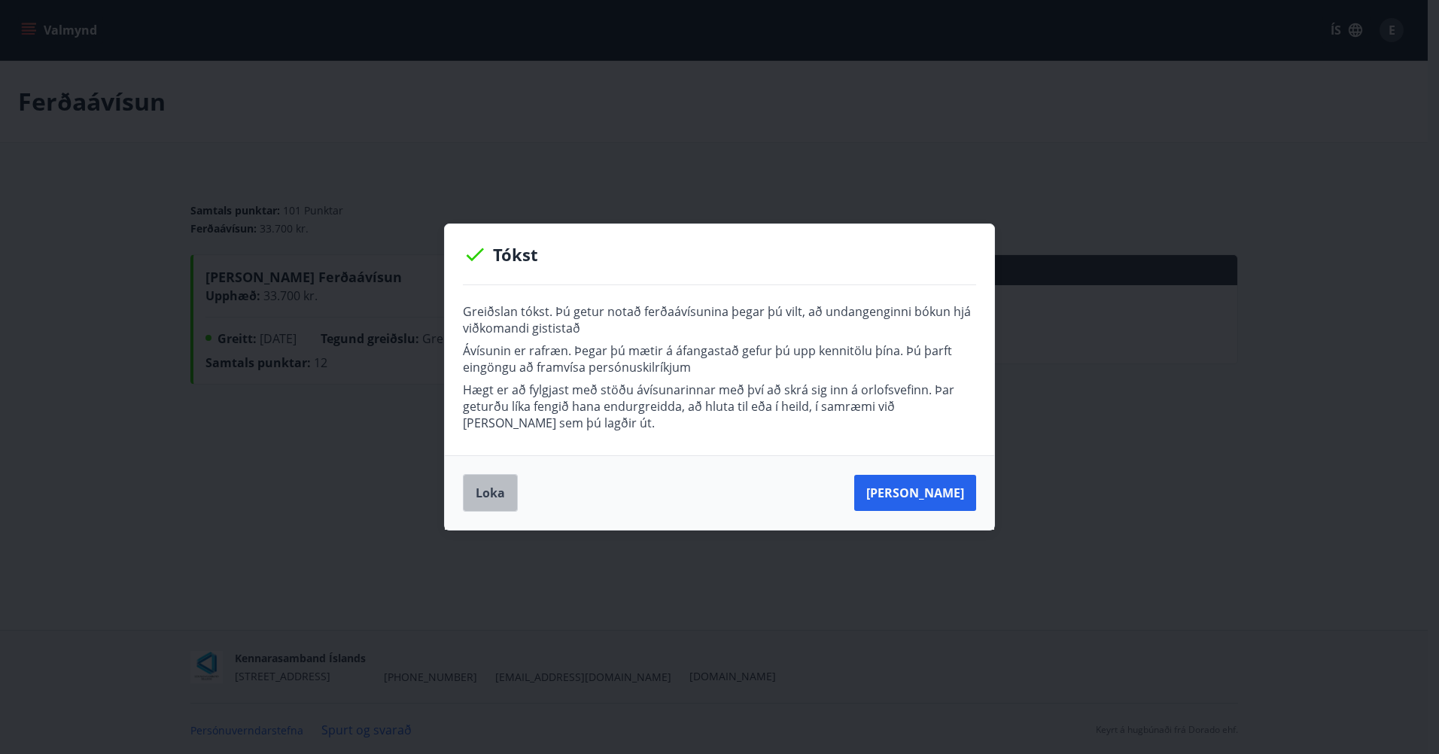
click at [497, 498] on button "Loka" at bounding box center [490, 493] width 55 height 38
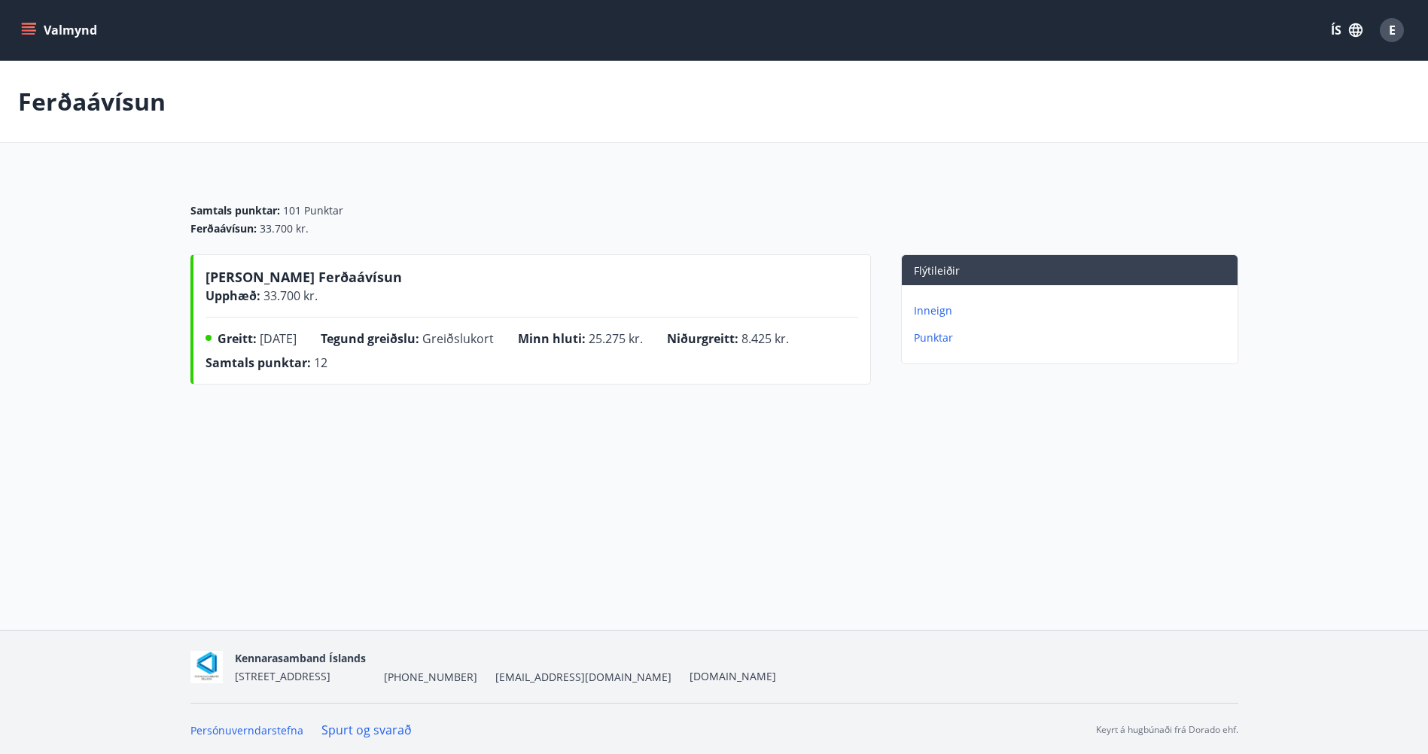
click at [933, 306] on p "Inneign" at bounding box center [1073, 310] width 318 height 15
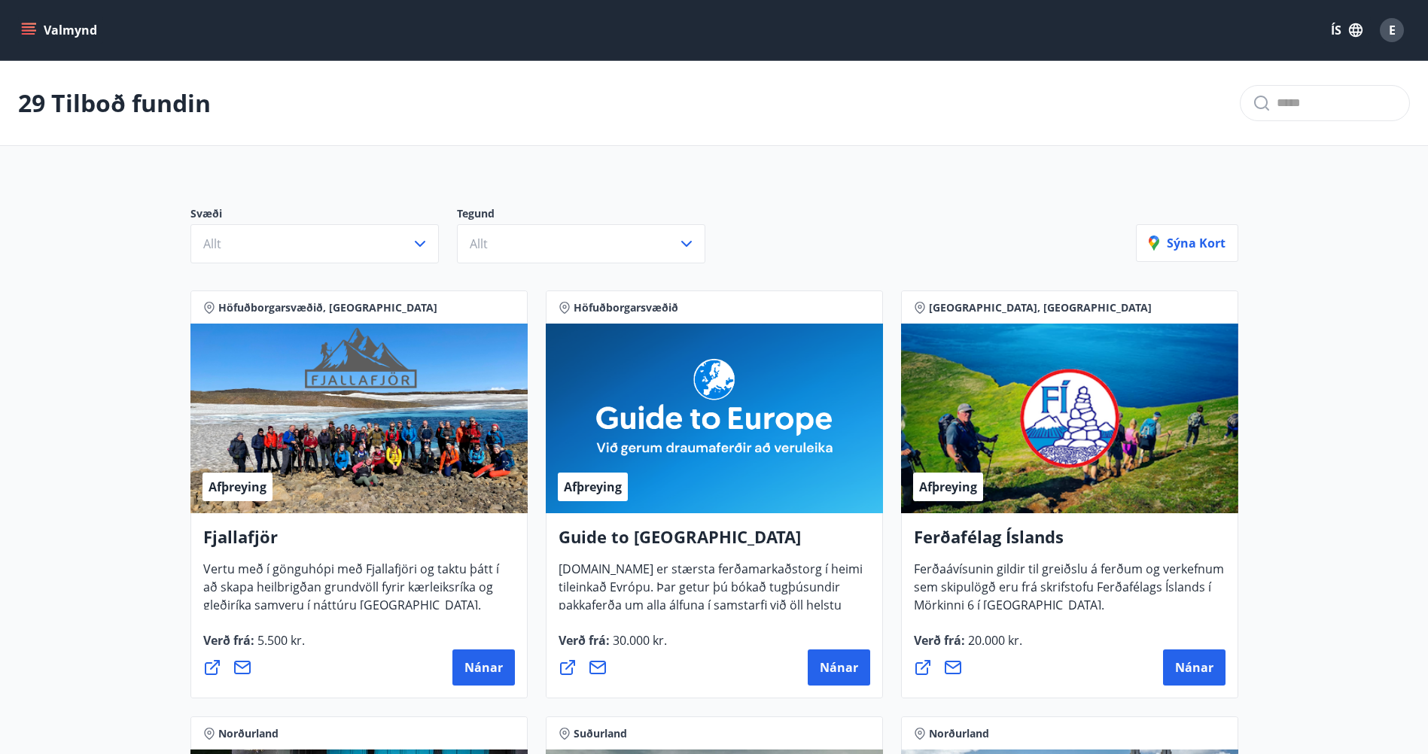
click at [24, 24] on icon "menu" at bounding box center [30, 24] width 17 height 2
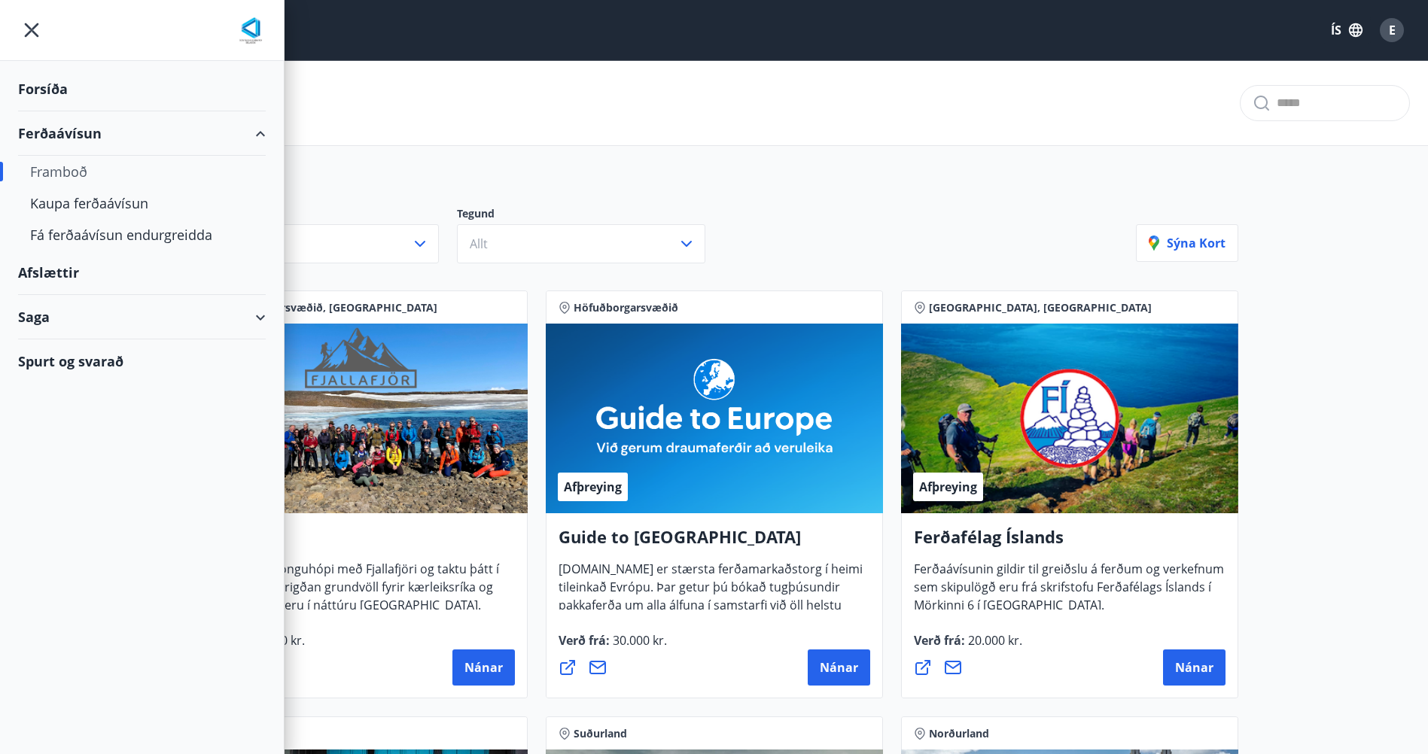
click at [245, 318] on div "Saga" at bounding box center [142, 317] width 248 height 44
click at [49, 351] on div "Ferðaávísun" at bounding box center [142, 355] width 224 height 32
